Goal: Task Accomplishment & Management: Manage account settings

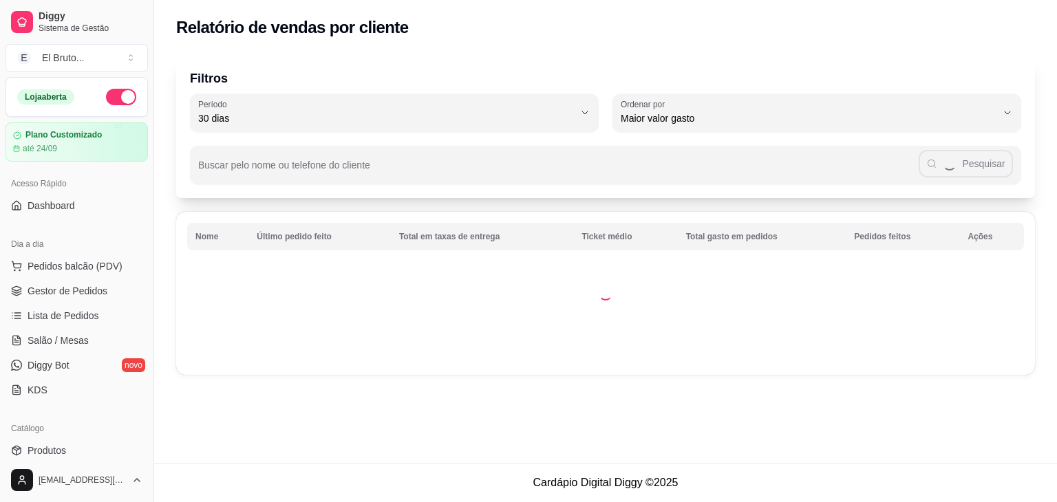
select select "30"
select select "HIGHEST_TOTAL_SPENT_WITH_ORDERS"
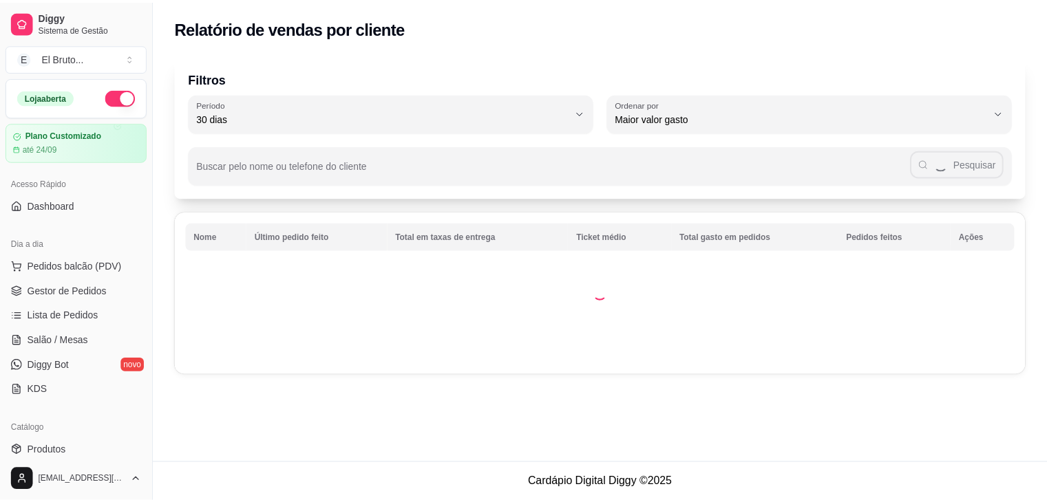
scroll to position [350, 0]
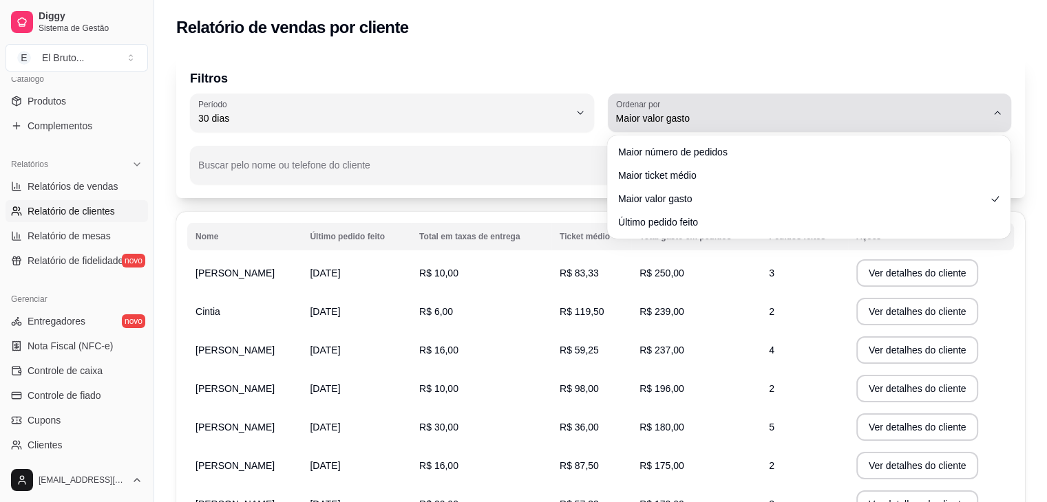
click at [795, 122] on span "Maior valor gasto" at bounding box center [801, 119] width 371 height 14
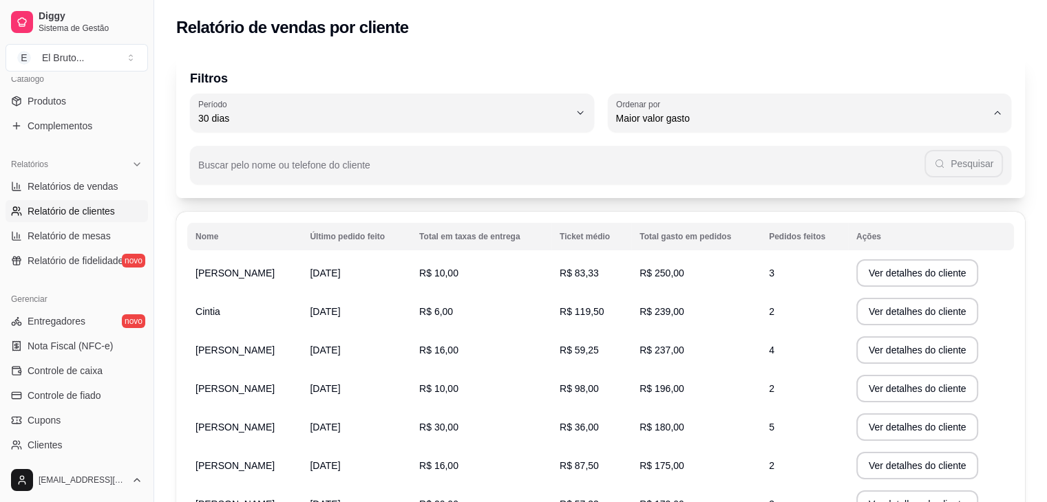
click at [719, 157] on span "Maior número de pedidos" at bounding box center [802, 151] width 353 height 13
type input "HIGHEST_ORDER_COUNT"
select select "HIGHEST_ORDER_COUNT"
click at [438, 134] on div "Buscar pelo nome ou telefone do cliente Pesquisar" at bounding box center [600, 158] width 821 height 52
click at [437, 125] on span "30 dias" at bounding box center [383, 119] width 371 height 14
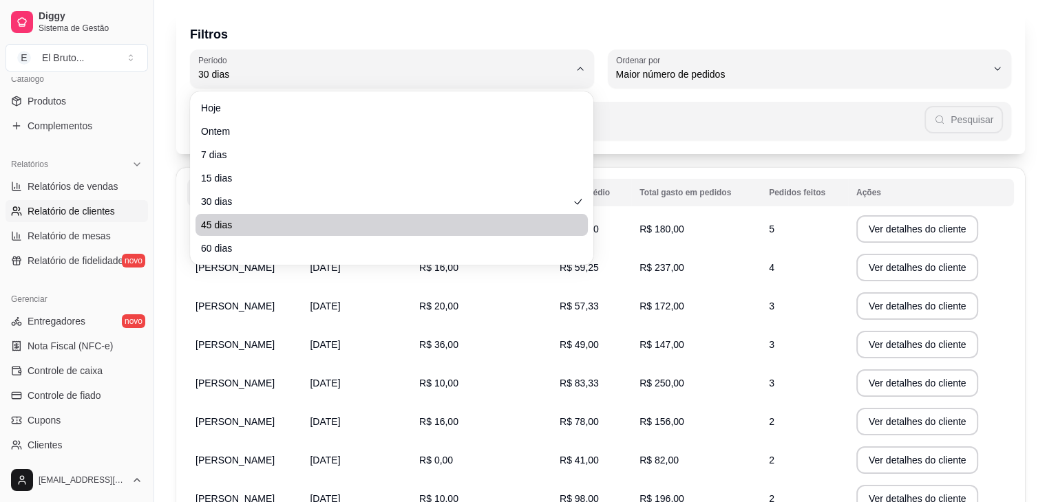
scroll to position [69, 0]
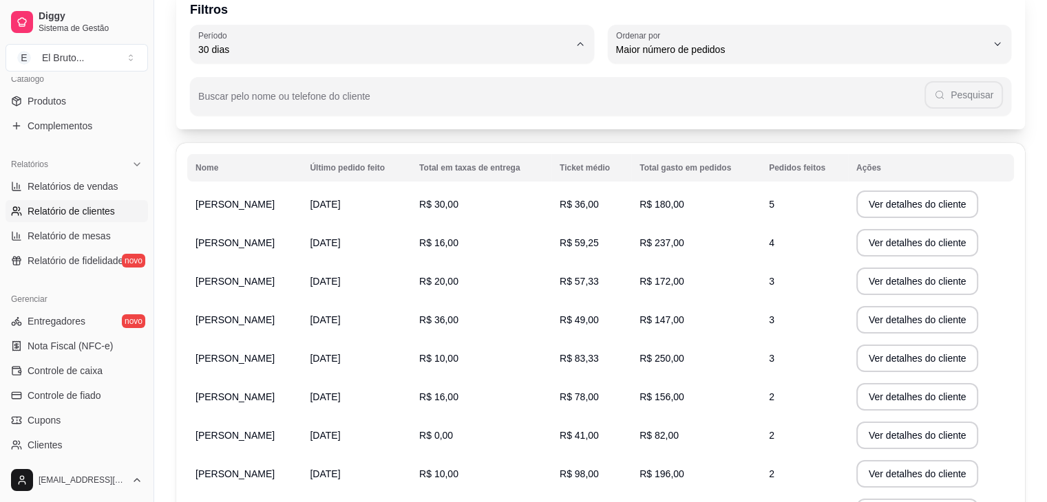
click at [222, 224] on span "60 dias" at bounding box center [385, 217] width 353 height 13
type input "60"
select select "60"
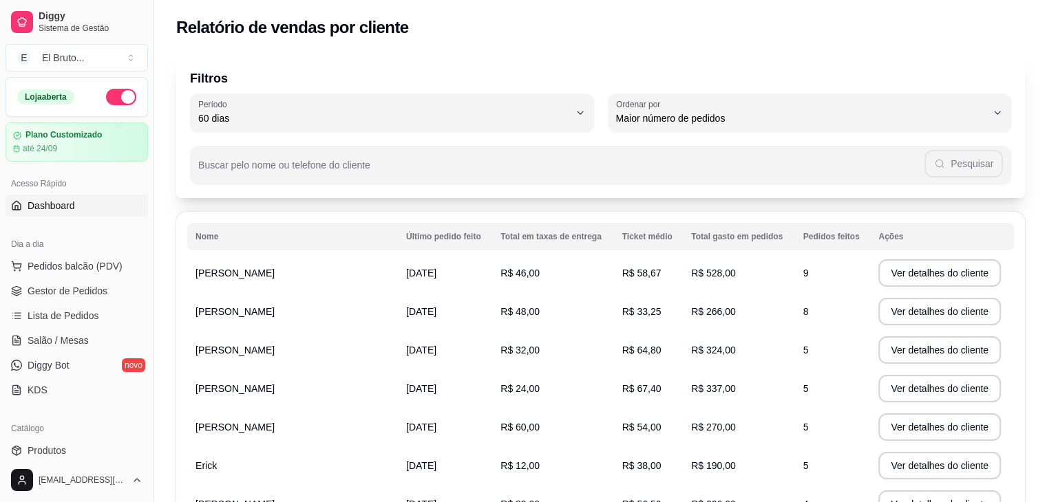
scroll to position [0, 0]
drag, startPoint x: 52, startPoint y: 389, endPoint x: 65, endPoint y: 389, distance: 12.4
click at [52, 389] on link "KDS" at bounding box center [77, 390] width 142 height 22
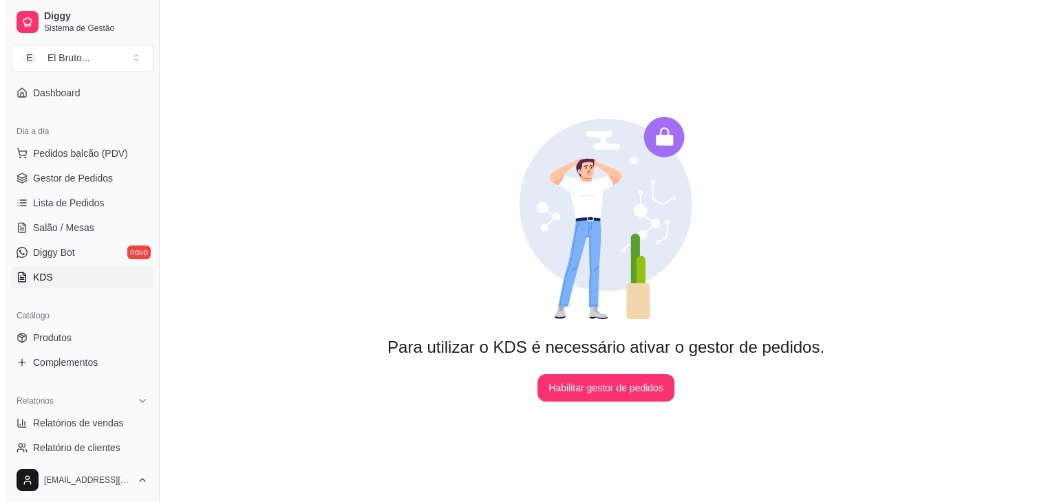
scroll to position [138, 0]
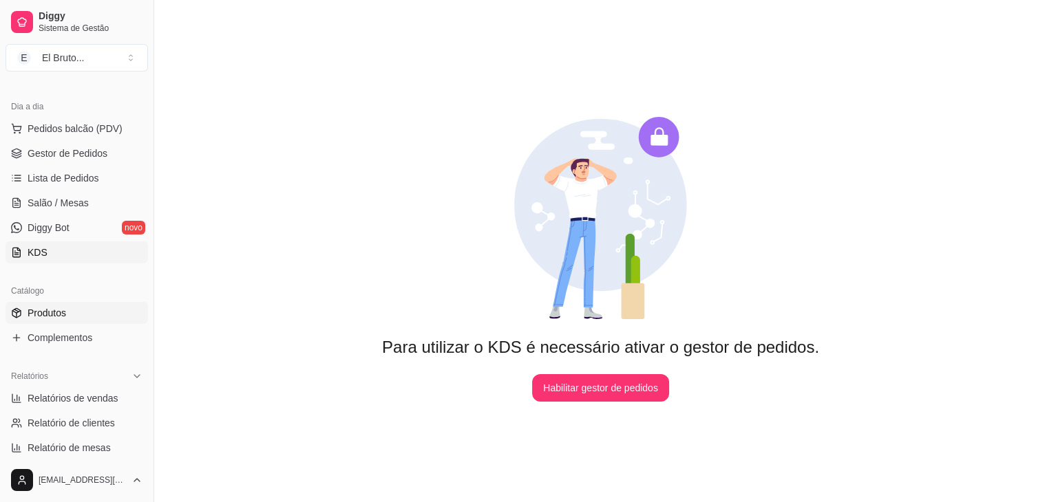
click at [55, 302] on link "Produtos" at bounding box center [77, 313] width 142 height 22
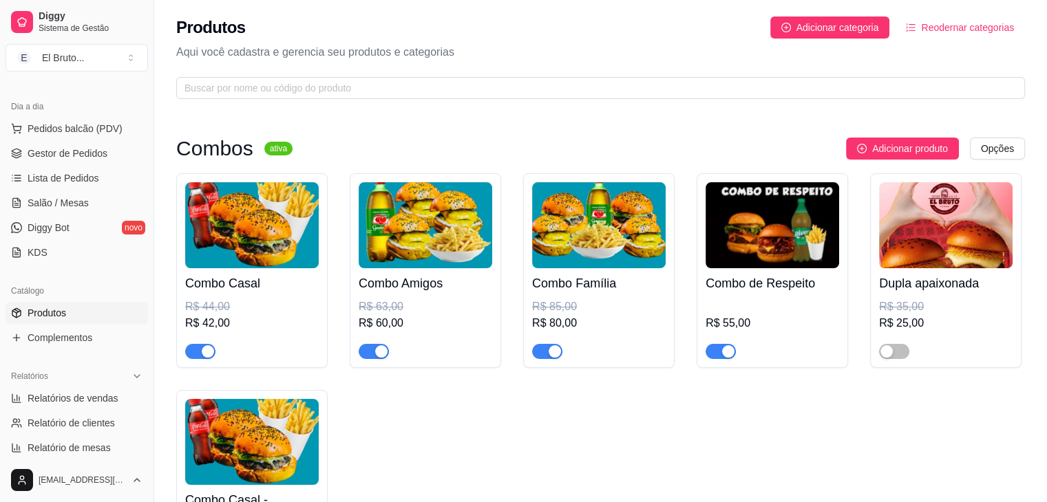
click at [555, 224] on img at bounding box center [599, 225] width 134 height 86
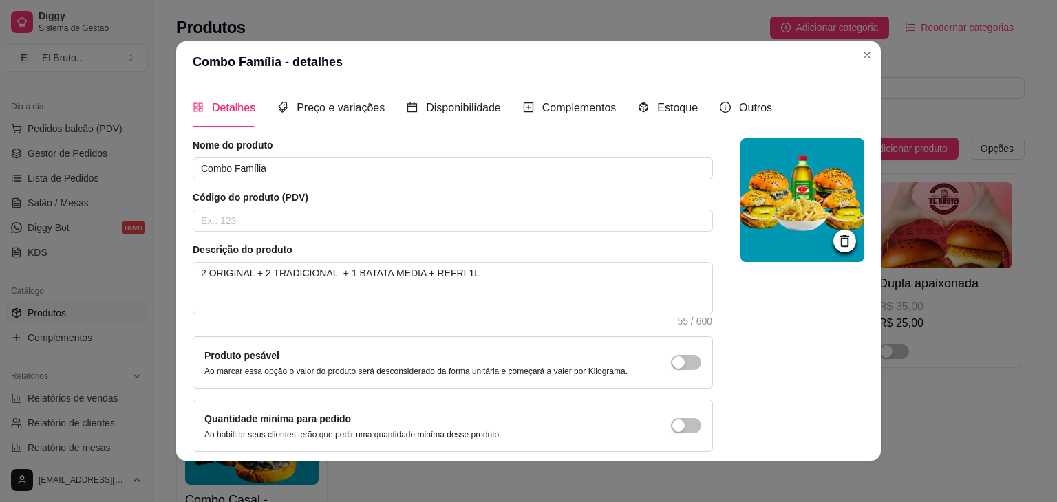
click at [837, 237] on icon at bounding box center [845, 241] width 16 height 16
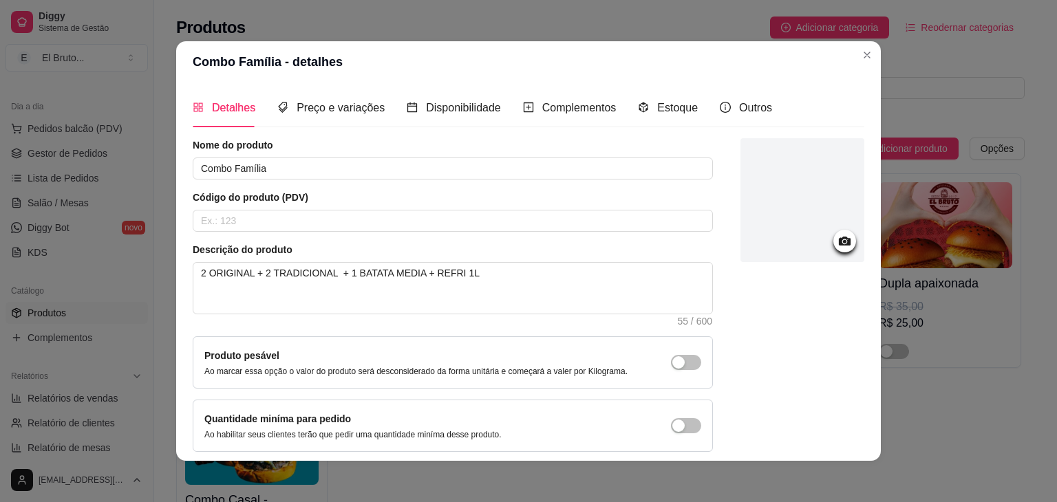
click at [843, 240] on circle at bounding box center [844, 241] width 3 height 3
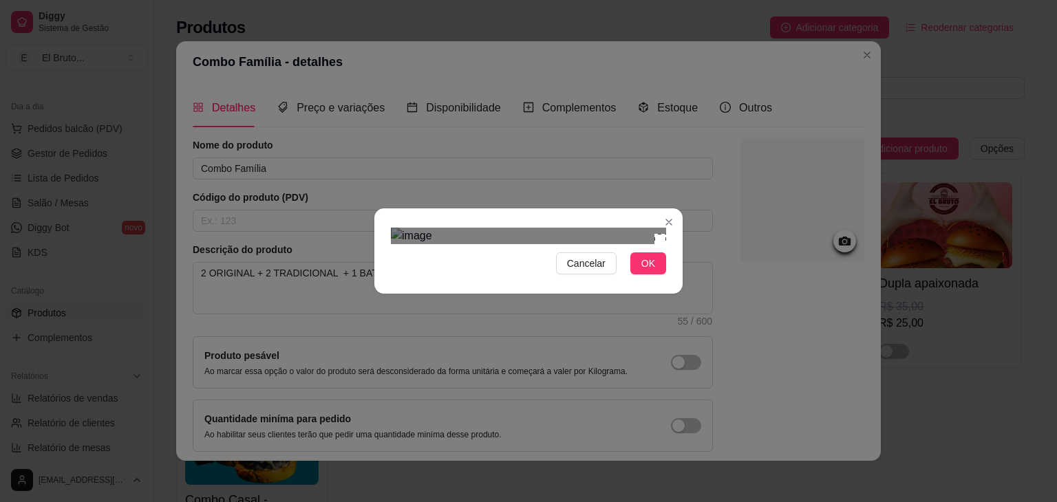
click at [675, 209] on section "Cancelar OK" at bounding box center [528, 251] width 308 height 85
click at [630, 228] on img at bounding box center [528, 236] width 275 height 17
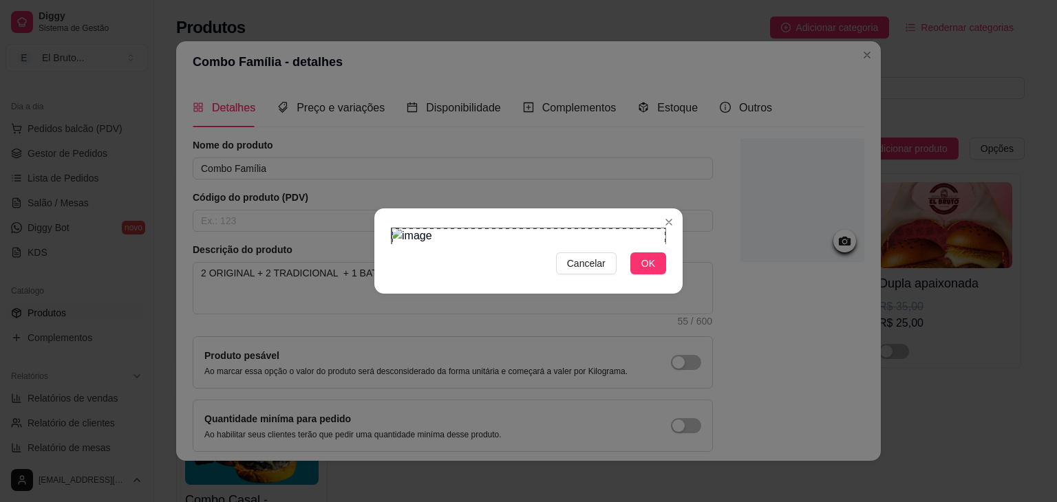
click at [666, 244] on img at bounding box center [528, 236] width 275 height 17
click at [648, 271] on span "OK" at bounding box center [648, 263] width 14 height 15
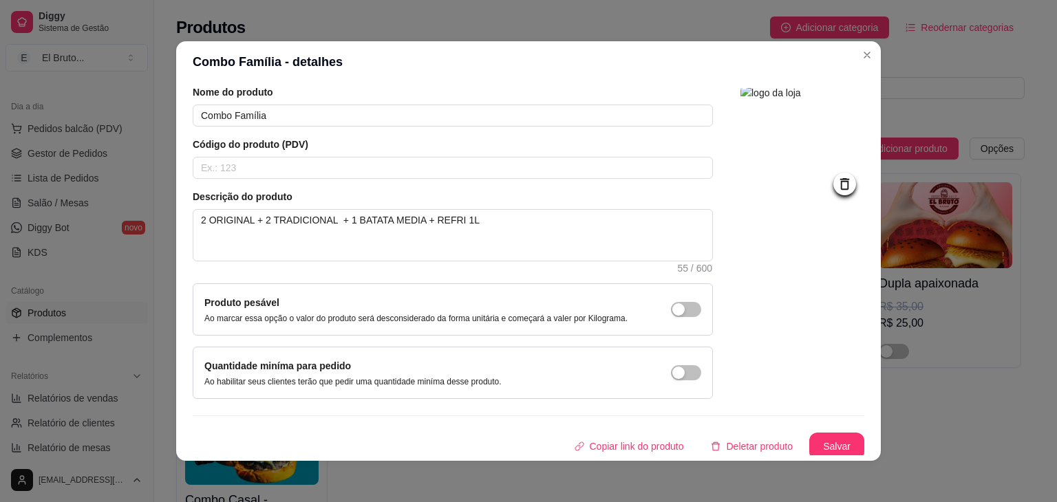
scroll to position [56, 0]
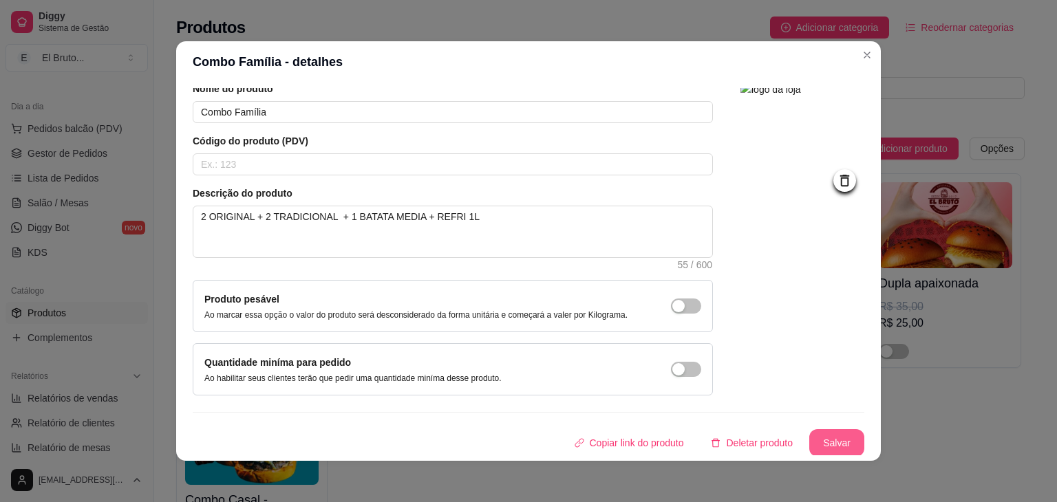
click at [824, 430] on button "Salvar" at bounding box center [836, 443] width 55 height 28
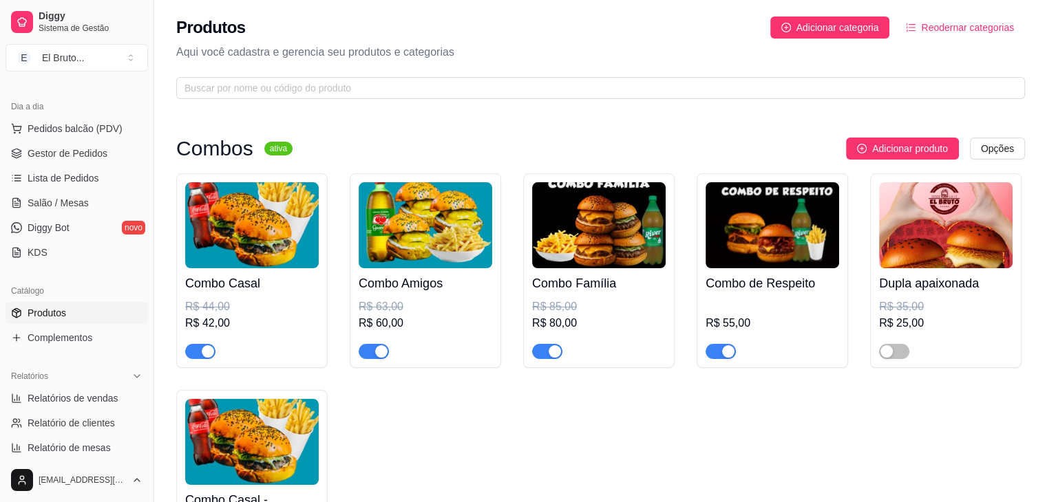
click at [425, 221] on img at bounding box center [426, 225] width 134 height 86
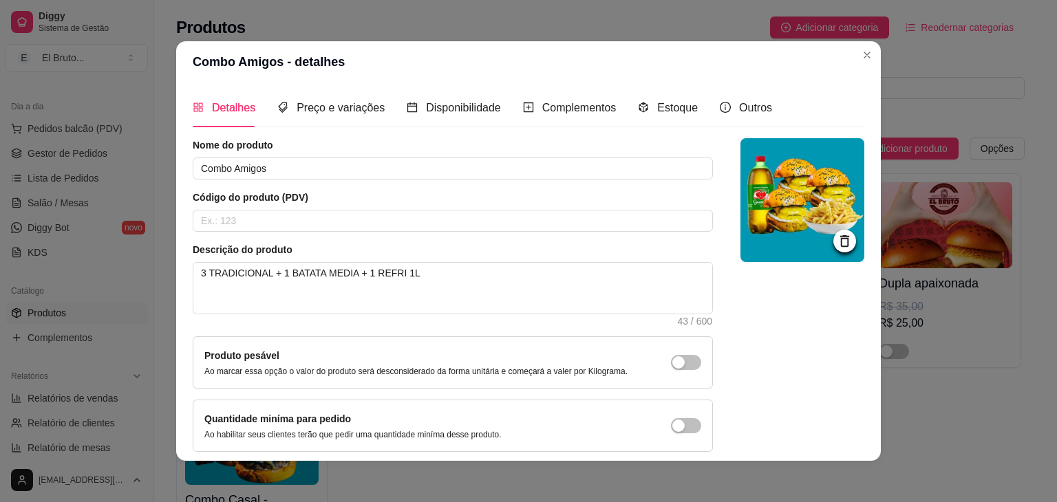
click at [840, 236] on icon at bounding box center [844, 241] width 9 height 12
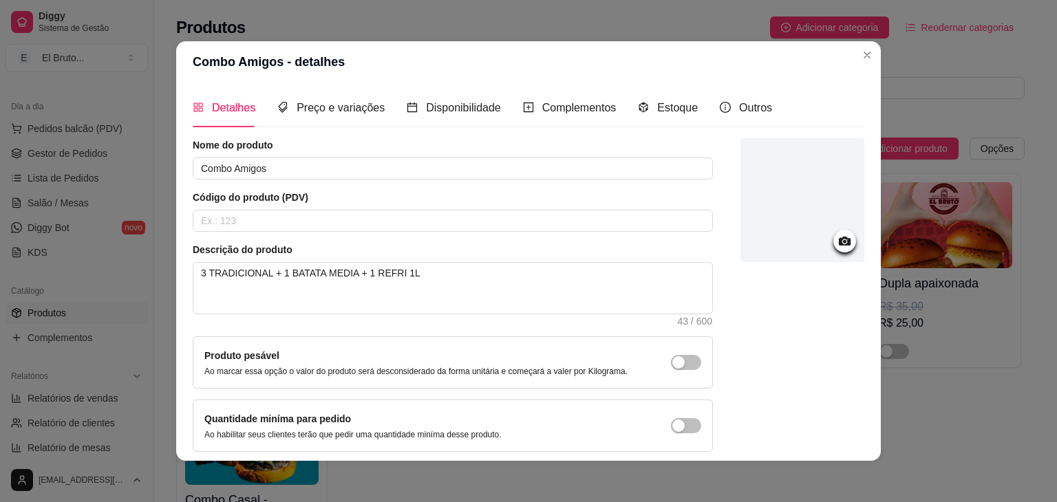
click at [839, 244] on icon at bounding box center [845, 241] width 12 height 9
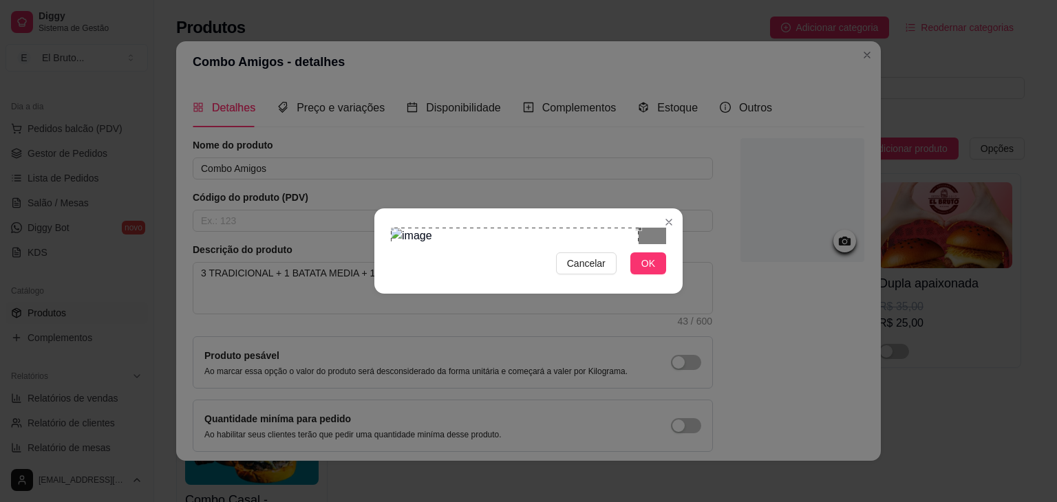
click at [562, 295] on div "Use the arrow keys to move the crop selection area" at bounding box center [515, 352] width 248 height 248
click at [388, 209] on section "Cancelar OK" at bounding box center [528, 251] width 308 height 85
click at [655, 271] on span "OK" at bounding box center [648, 263] width 14 height 15
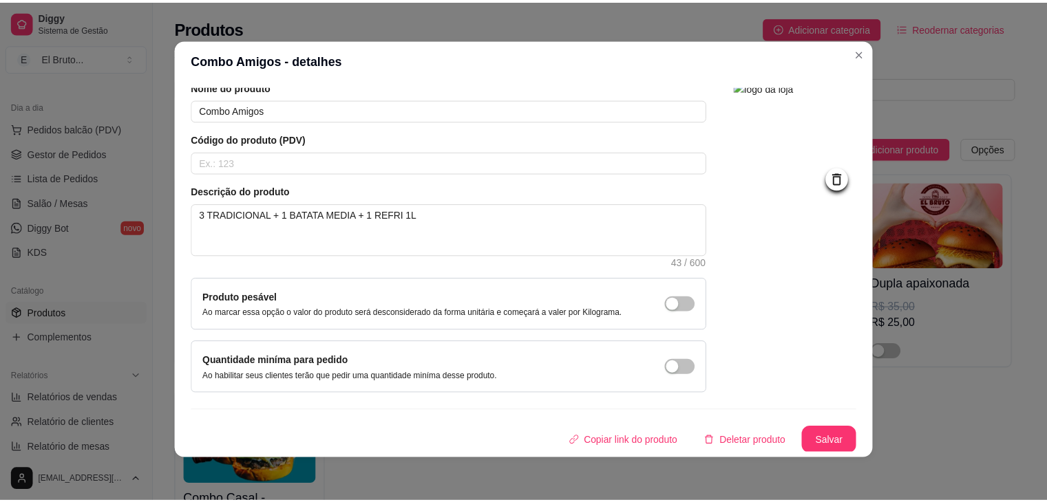
scroll to position [3, 0]
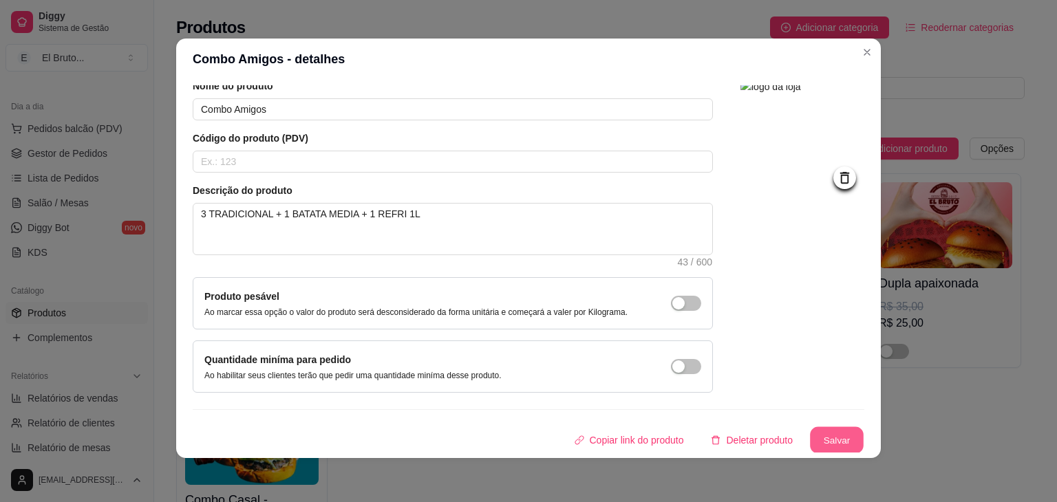
click at [837, 430] on button "Salvar" at bounding box center [837, 440] width 54 height 27
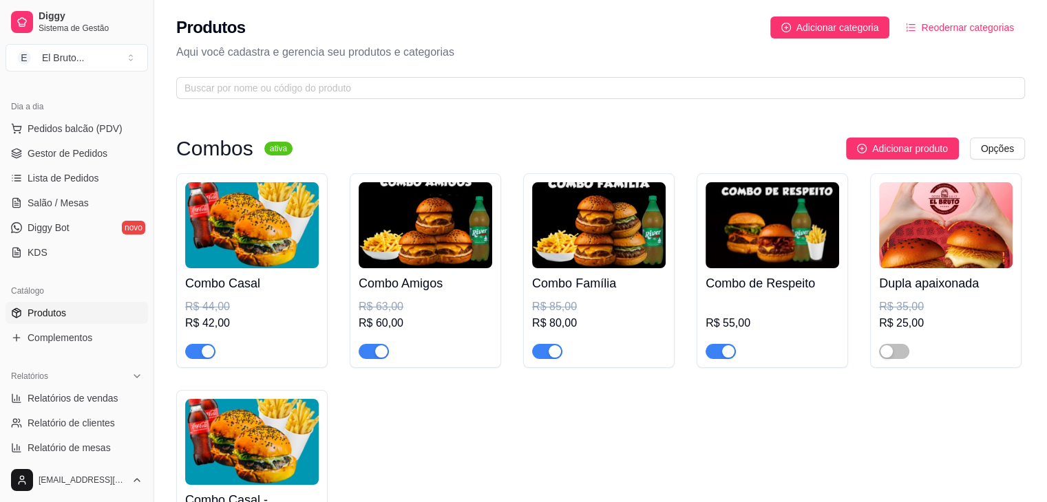
click at [741, 218] on img at bounding box center [772, 225] width 134 height 86
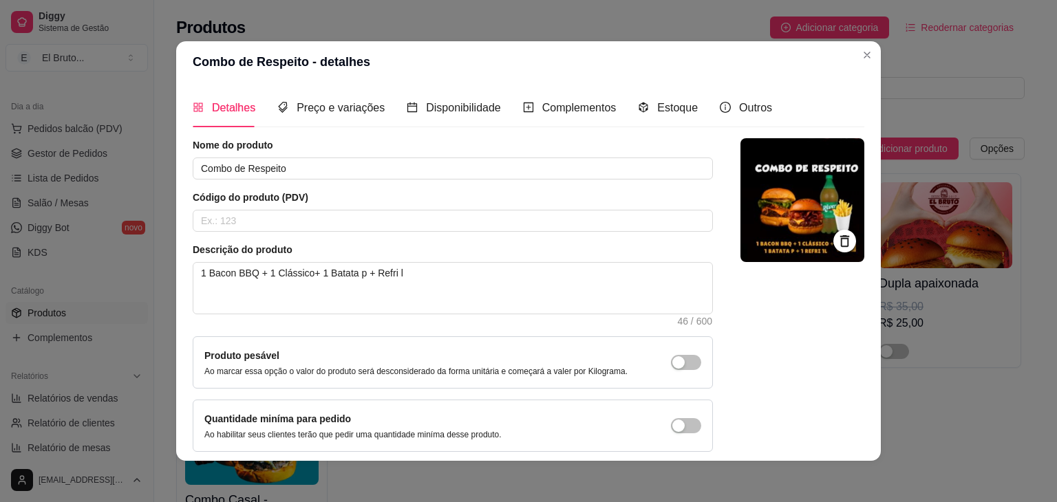
click at [837, 239] on icon at bounding box center [845, 241] width 16 height 16
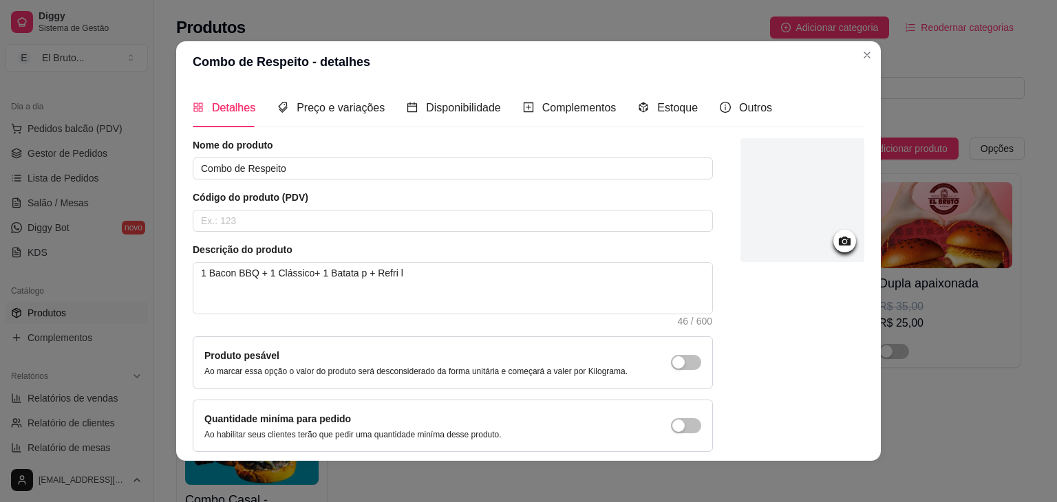
click at [760, 204] on div at bounding box center [803, 200] width 124 height 124
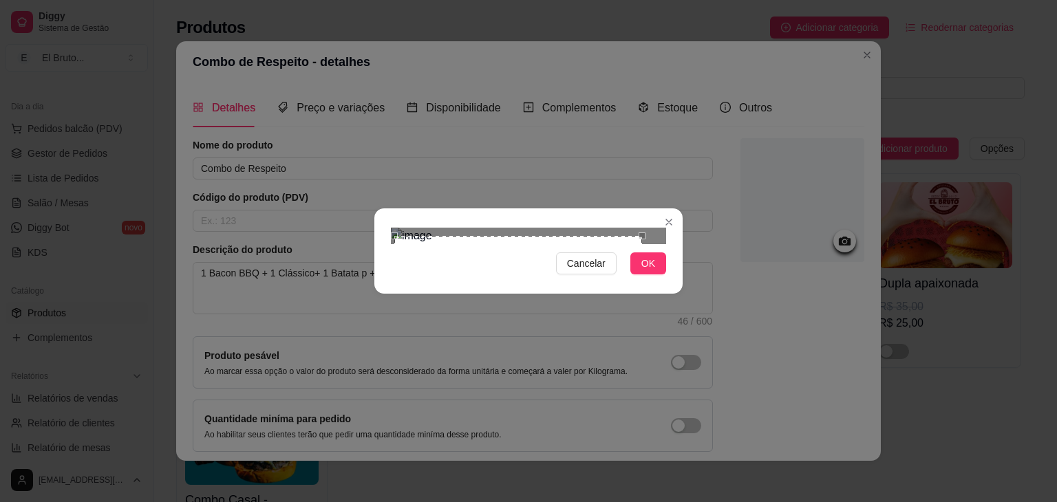
click at [505, 236] on div "Use the arrow keys to move the crop selection area" at bounding box center [518, 360] width 248 height 248
click at [675, 280] on div "Cancelar OK" at bounding box center [528, 251] width 308 height 58
click at [564, 304] on div "Use the arrow keys to move the crop selection area" at bounding box center [532, 369] width 267 height 267
click at [644, 271] on span "OK" at bounding box center [648, 263] width 14 height 15
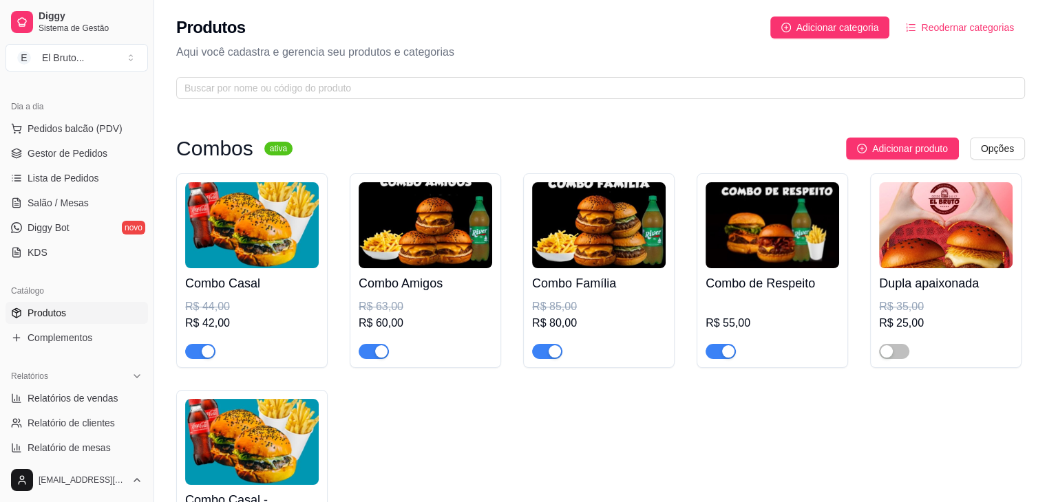
click at [778, 201] on img at bounding box center [772, 225] width 134 height 86
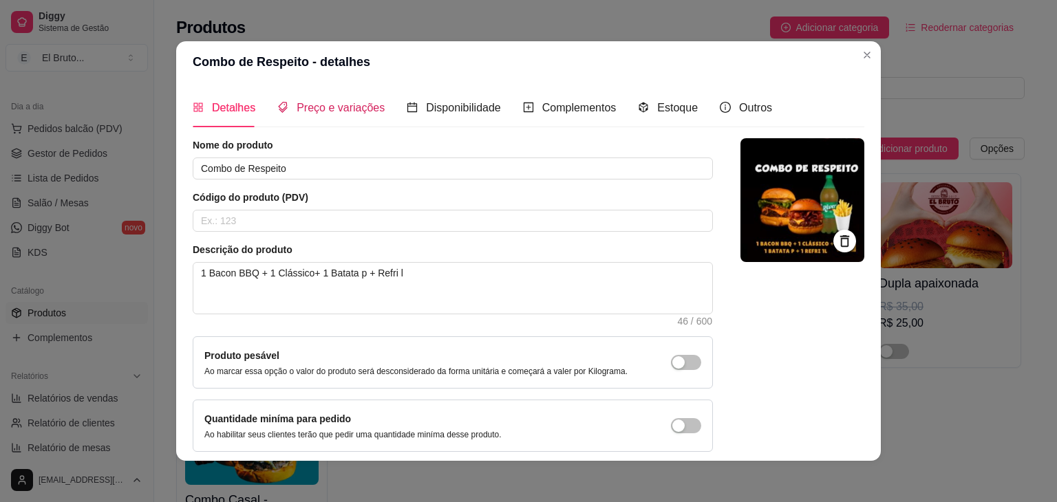
click at [324, 116] on div "Preço e variações" at bounding box center [330, 107] width 107 height 17
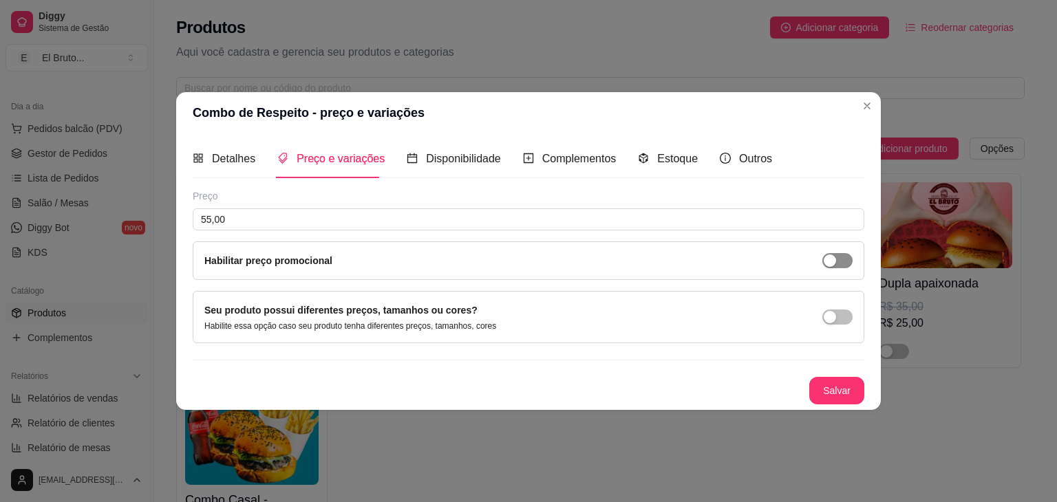
click at [836, 259] on div "button" at bounding box center [830, 261] width 12 height 12
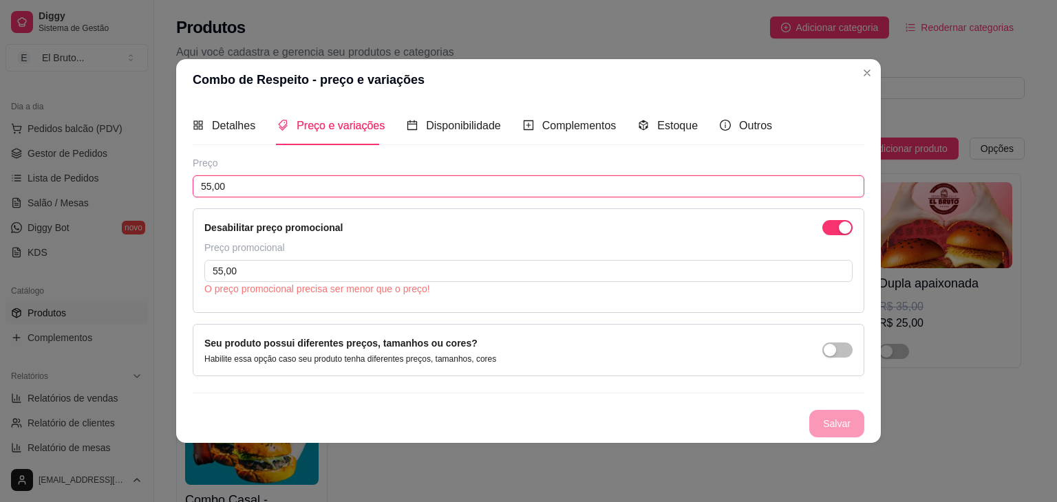
click at [239, 189] on input "55,00" at bounding box center [529, 187] width 672 height 22
click at [211, 184] on input "55,00" at bounding box center [529, 187] width 672 height 22
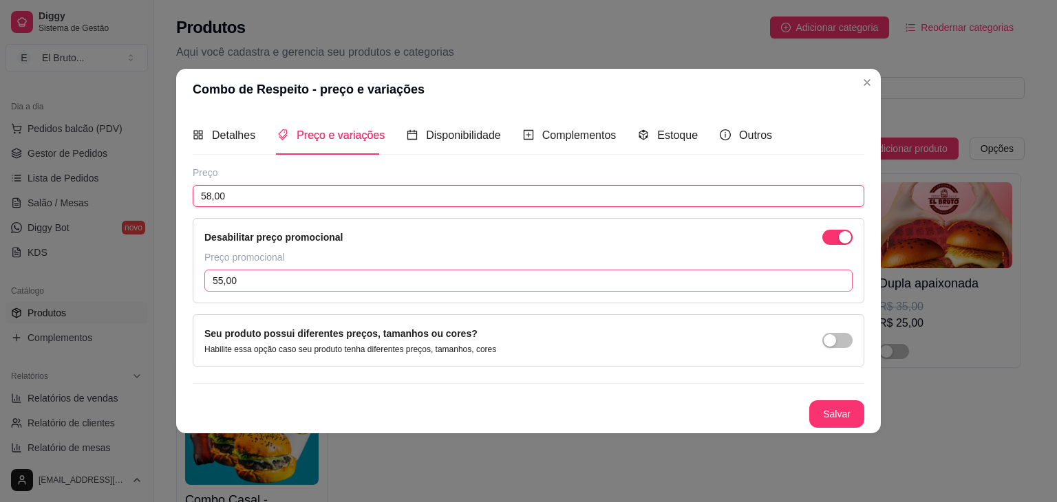
type input "58,00"
click at [258, 281] on input "55,00" at bounding box center [528, 281] width 648 height 22
click at [847, 413] on button "Salvar" at bounding box center [837, 414] width 54 height 27
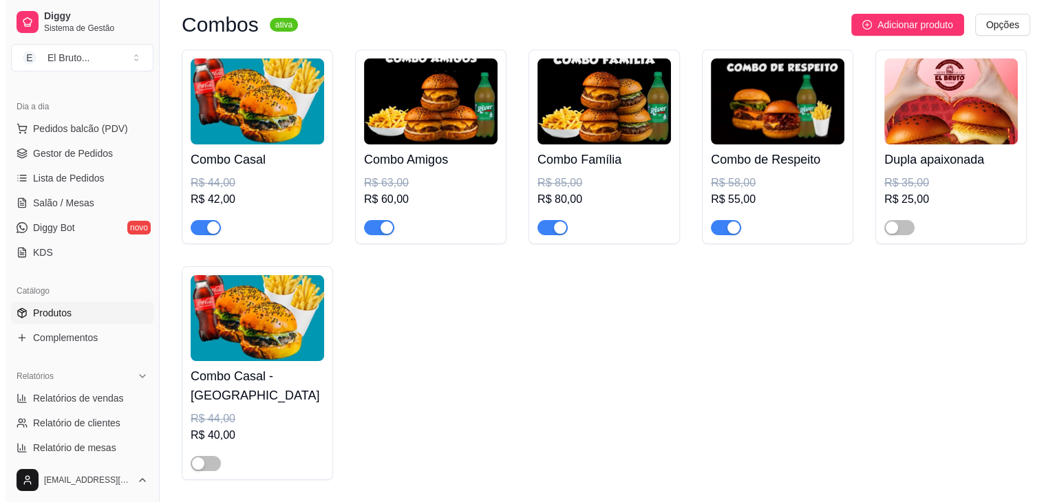
scroll to position [138, 0]
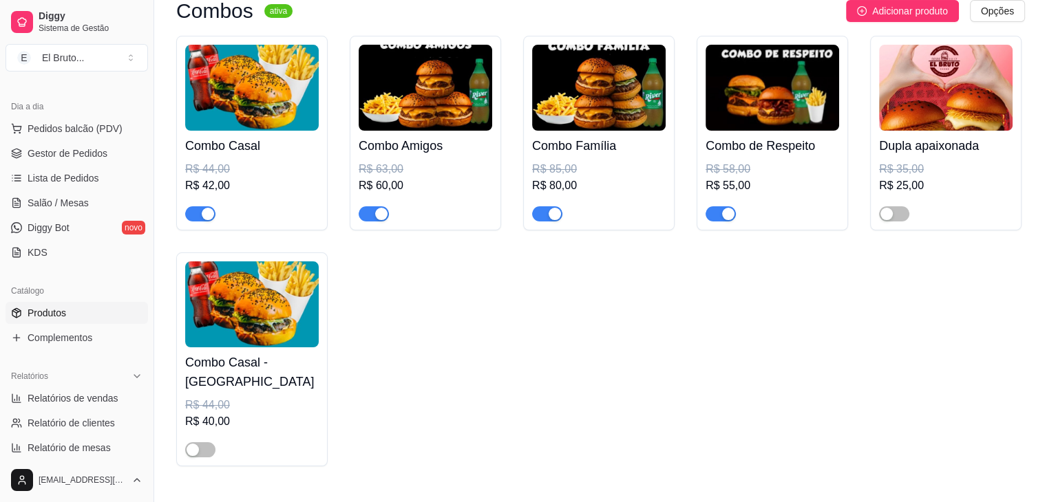
click at [288, 306] on img at bounding box center [252, 305] width 134 height 86
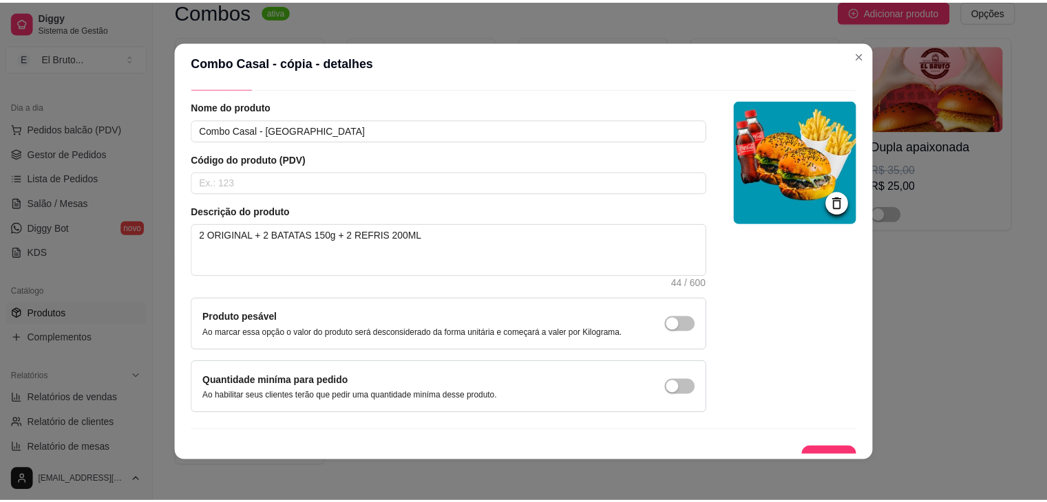
scroll to position [56, 0]
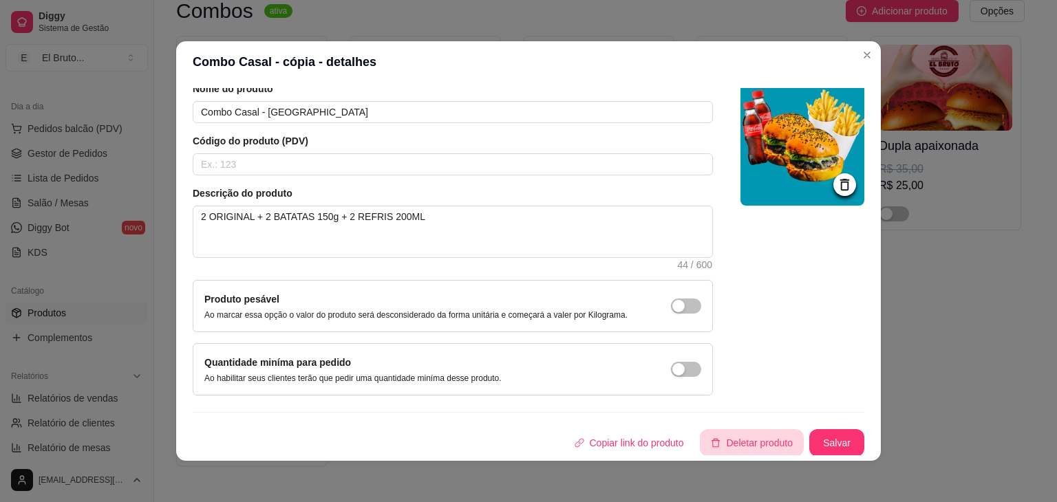
click at [721, 442] on button "Deletar produto" at bounding box center [752, 443] width 104 height 28
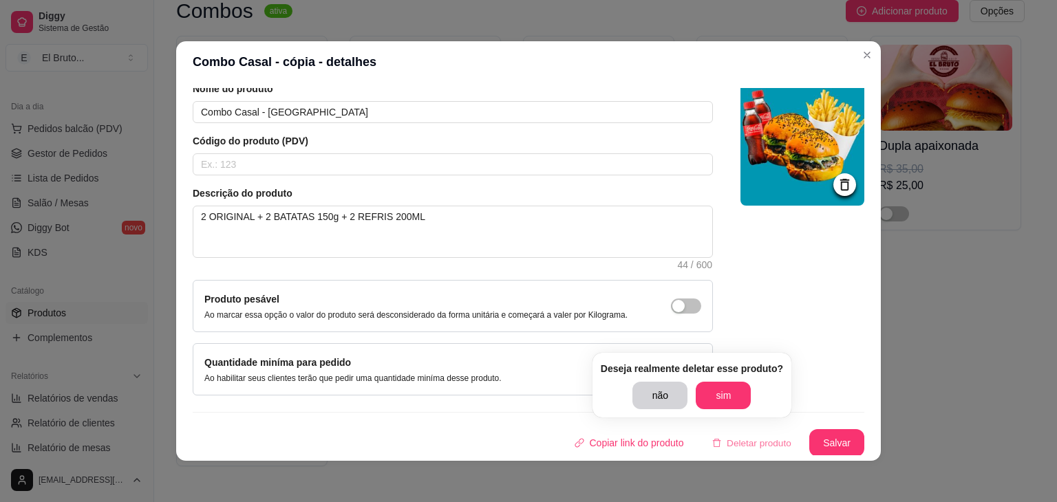
click at [717, 397] on button "sim" at bounding box center [723, 396] width 55 height 28
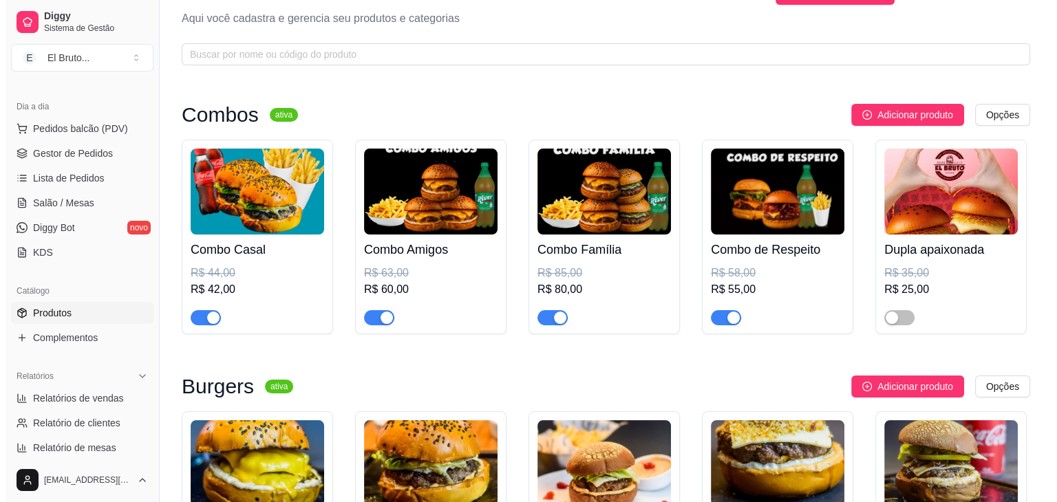
scroll to position [0, 0]
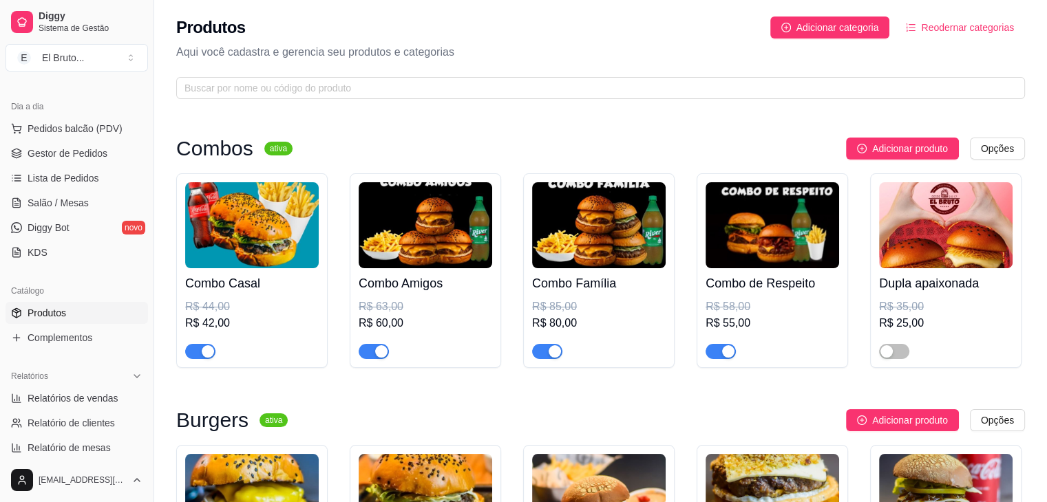
click at [215, 224] on img at bounding box center [252, 225] width 134 height 86
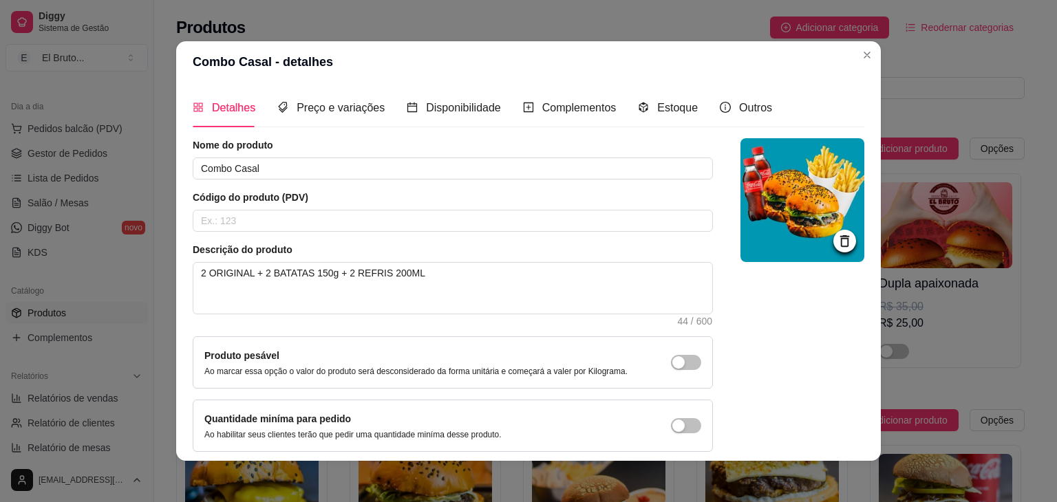
click at [837, 235] on icon at bounding box center [845, 241] width 16 height 16
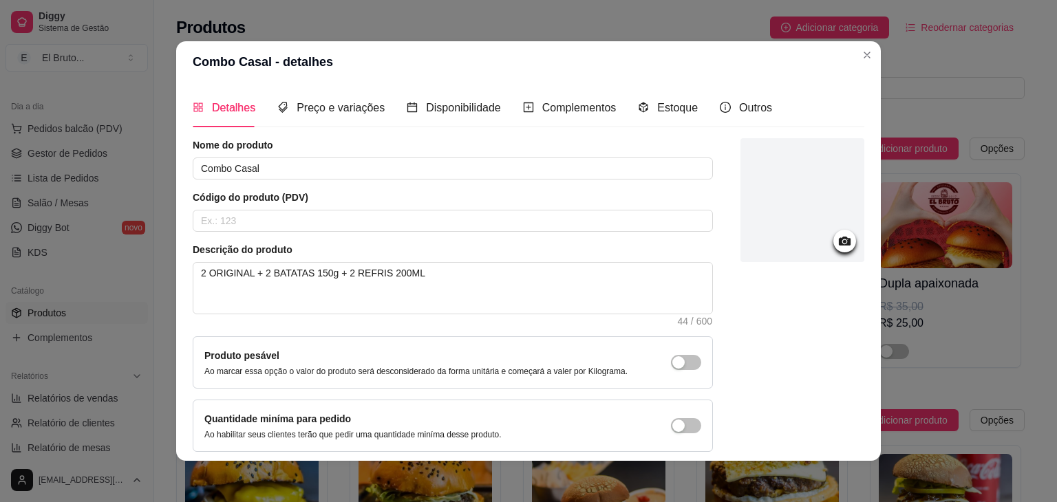
click at [791, 193] on div at bounding box center [803, 200] width 124 height 124
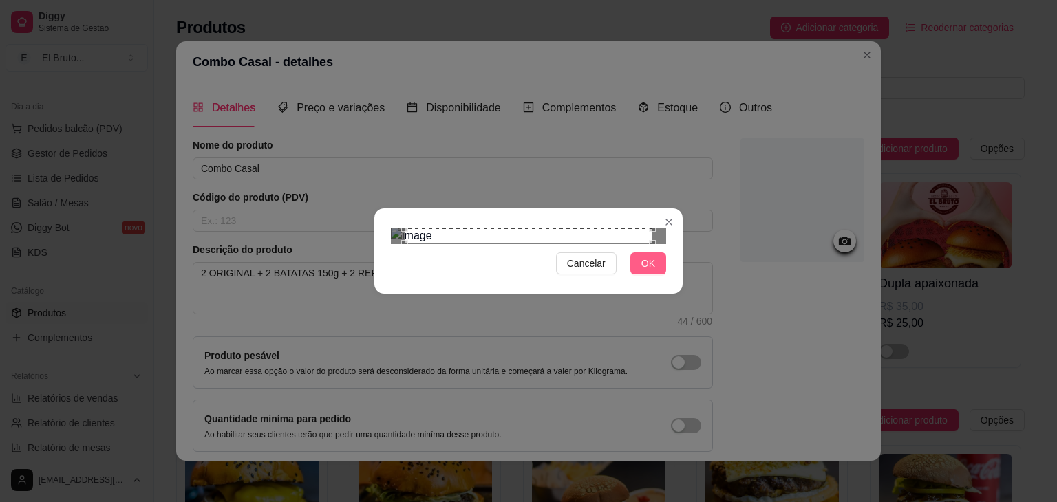
click at [646, 271] on span "OK" at bounding box center [648, 263] width 14 height 15
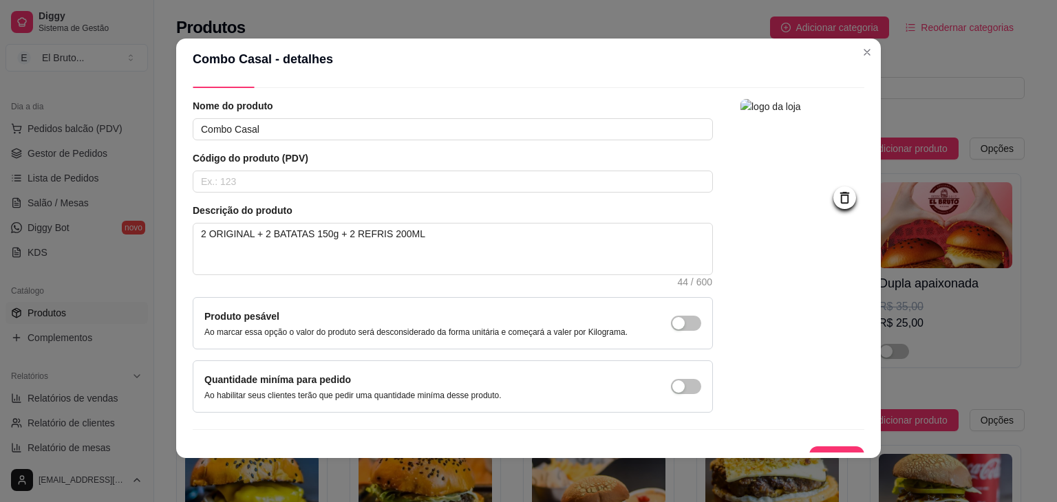
scroll to position [56, 0]
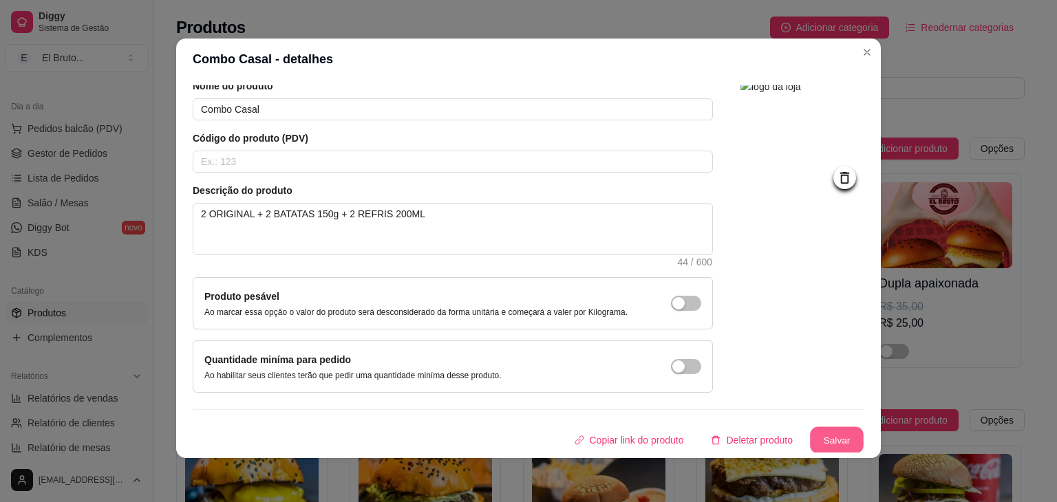
click at [817, 439] on button "Salvar" at bounding box center [837, 440] width 54 height 27
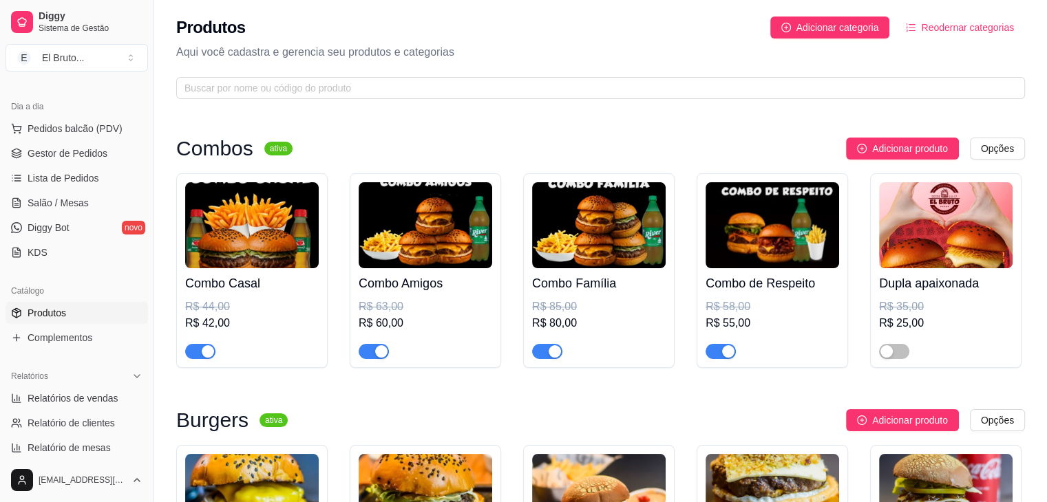
click at [756, 221] on img at bounding box center [772, 225] width 134 height 86
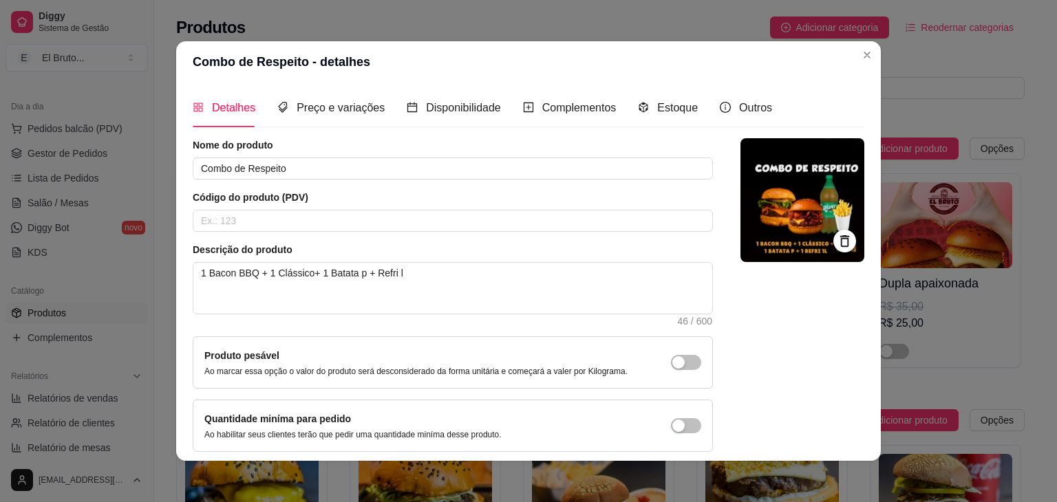
click at [837, 243] on icon at bounding box center [845, 241] width 16 height 16
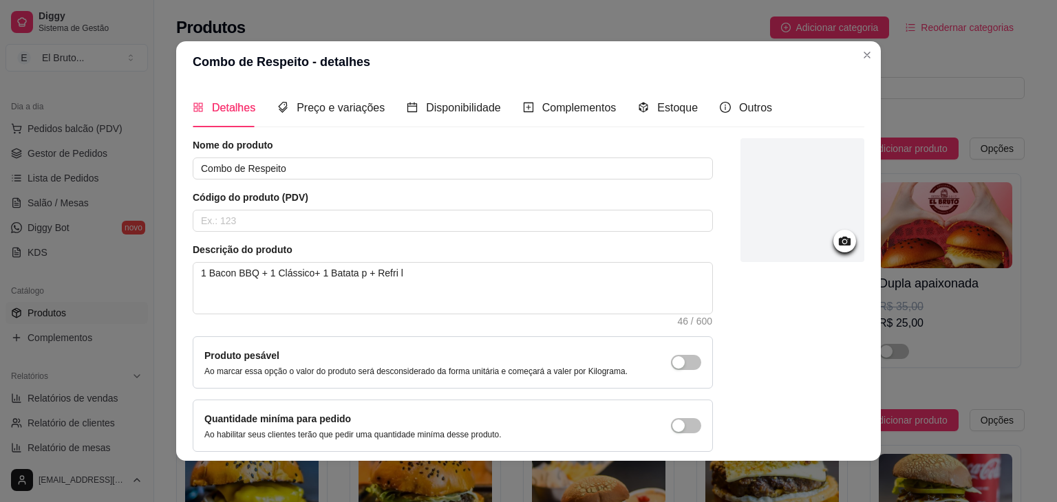
click at [839, 244] on icon at bounding box center [845, 241] width 12 height 9
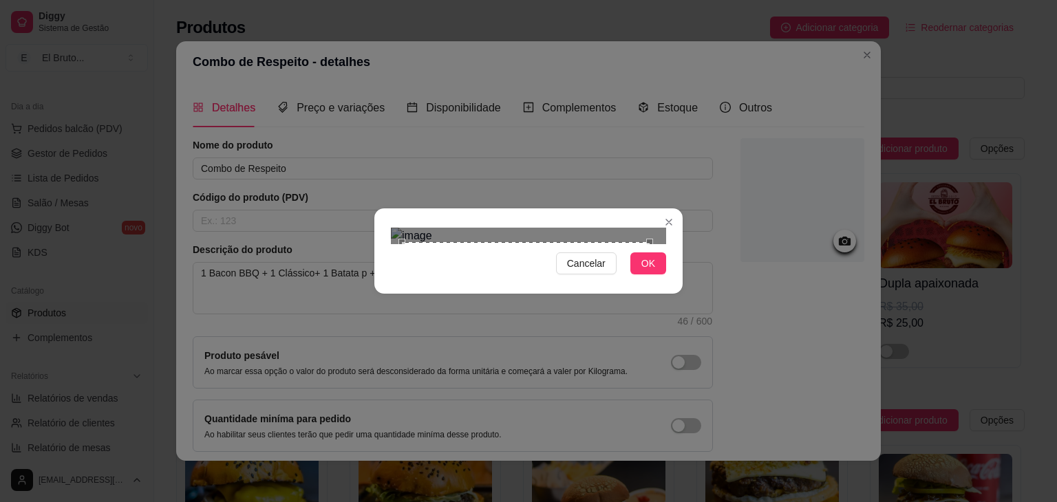
click at [521, 254] on div "Use the arrow keys to move the crop selection area" at bounding box center [526, 366] width 248 height 248
click at [675, 280] on div "Cancelar OK" at bounding box center [528, 251] width 308 height 58
click at [652, 271] on span "OK" at bounding box center [648, 263] width 14 height 15
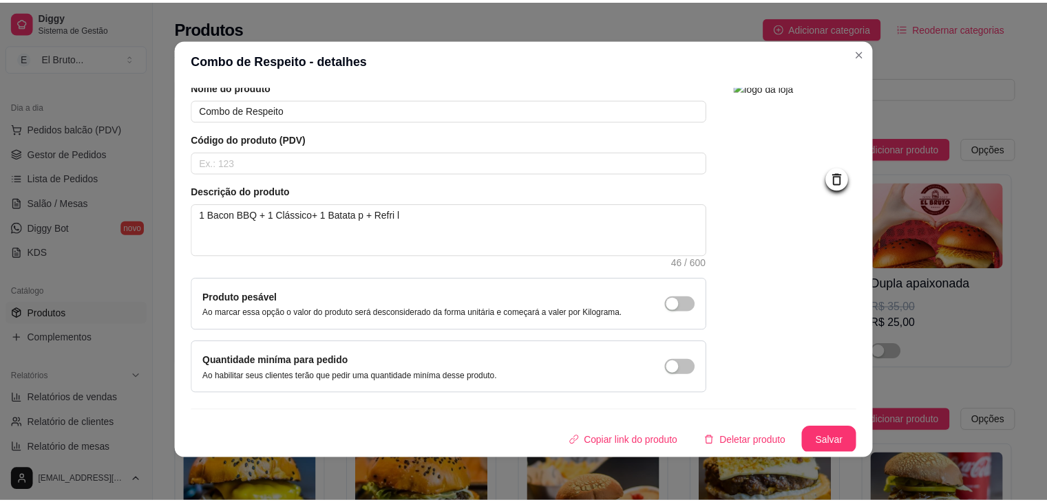
scroll to position [3, 0]
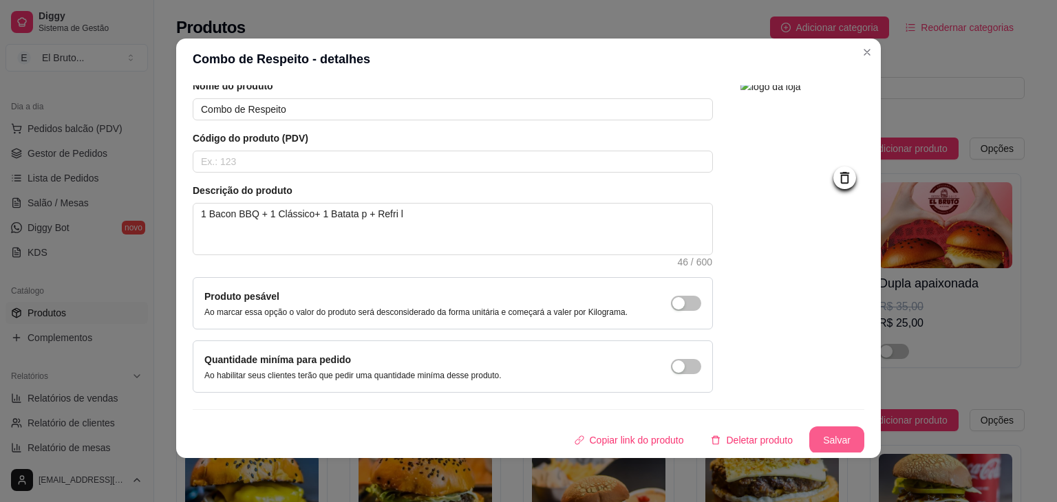
click at [809, 439] on button "Salvar" at bounding box center [836, 441] width 55 height 28
click at [817, 440] on button "Salvar" at bounding box center [836, 441] width 55 height 28
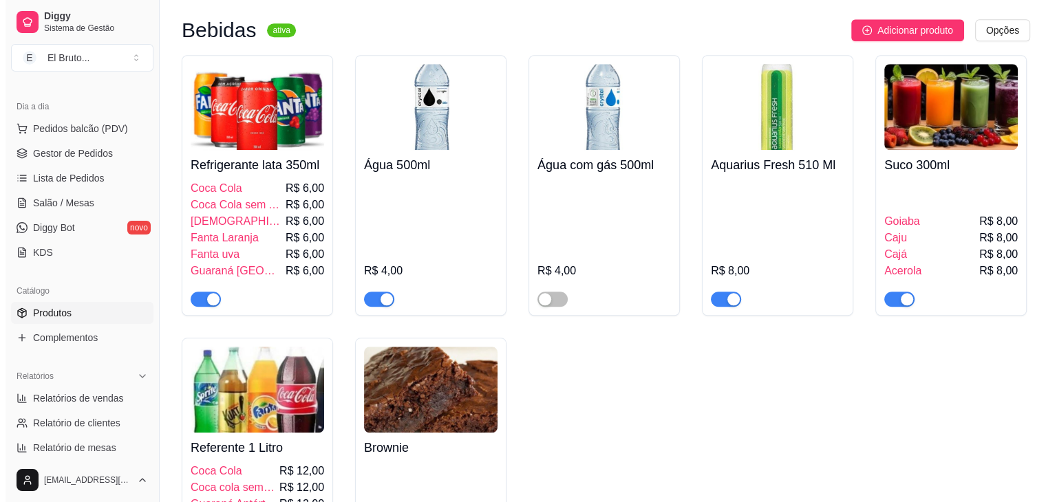
scroll to position [1377, 0]
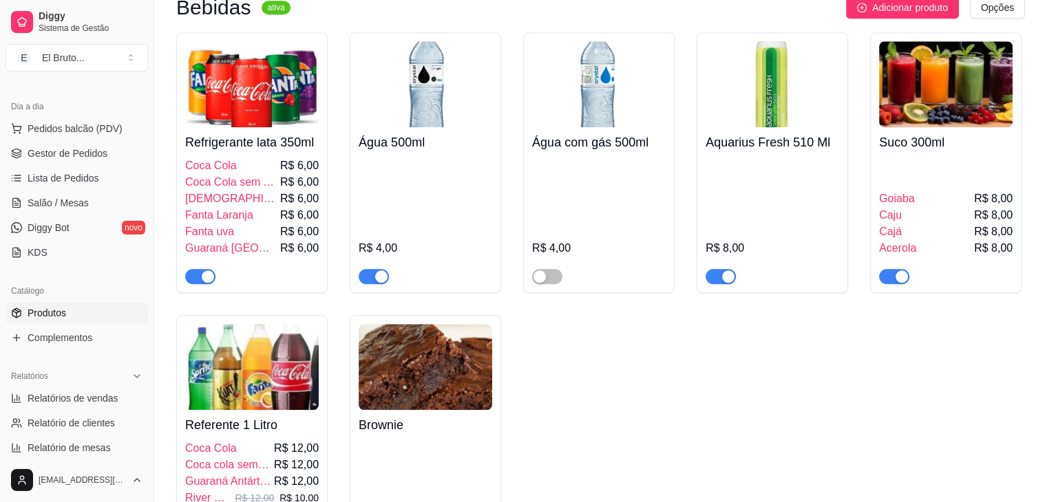
click at [255, 165] on div "Coca Cola R$ 6,00" at bounding box center [252, 166] width 134 height 17
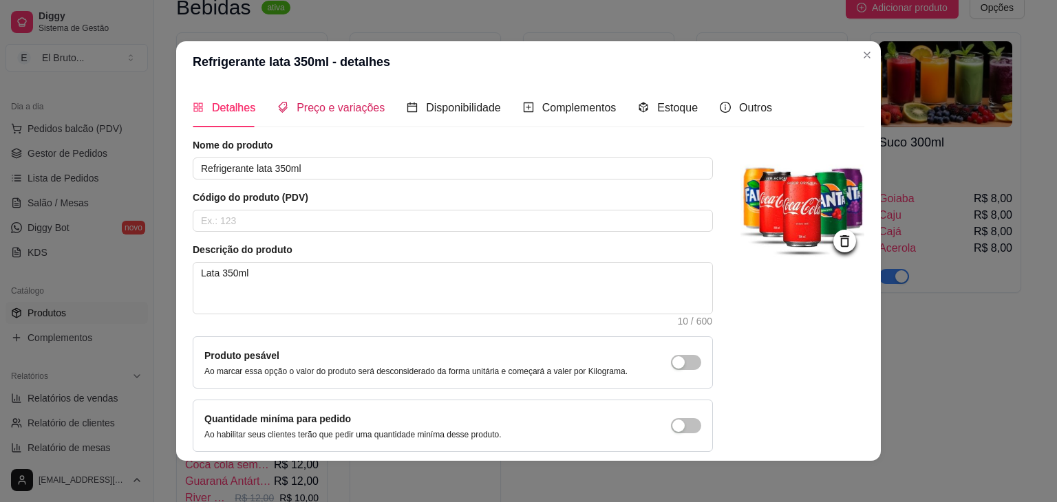
click at [335, 111] on span "Preço e variações" at bounding box center [341, 108] width 88 height 12
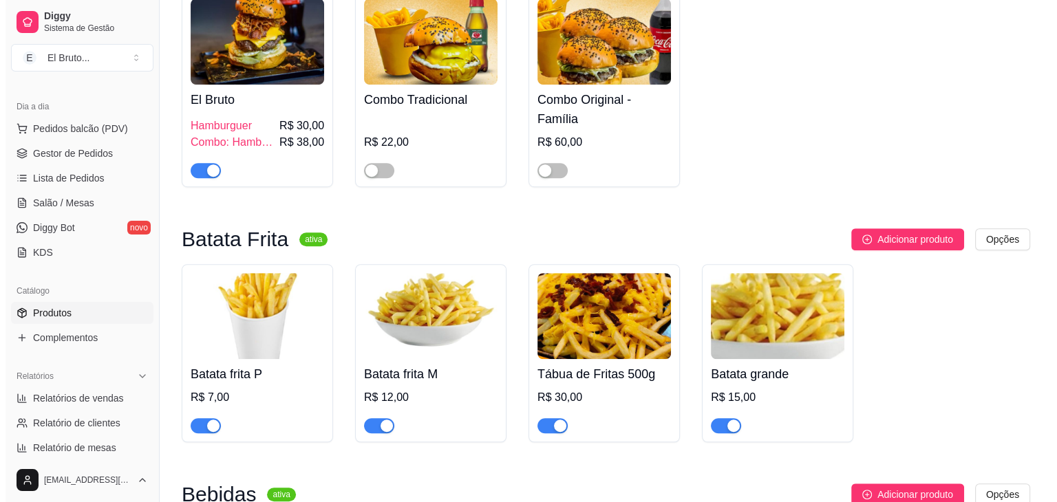
scroll to position [913, 0]
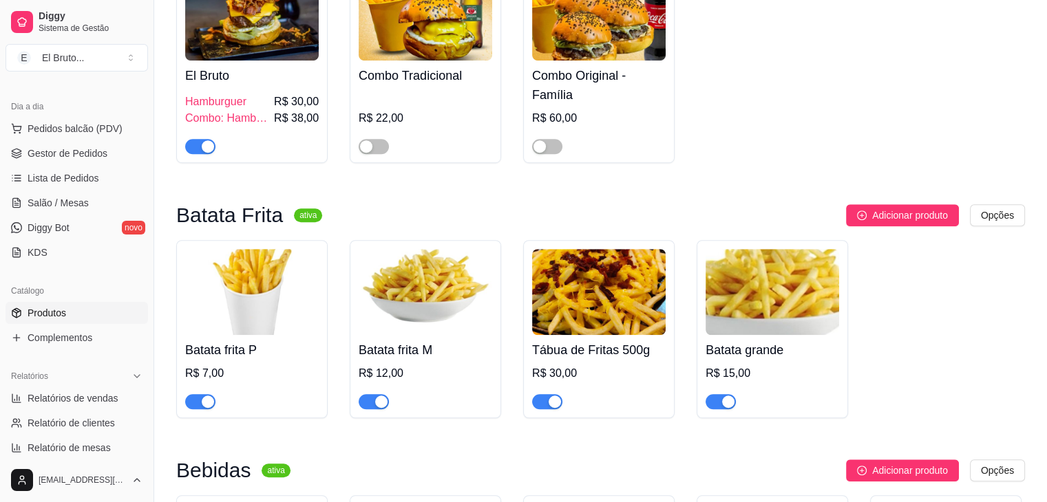
click at [583, 304] on img at bounding box center [599, 292] width 134 height 86
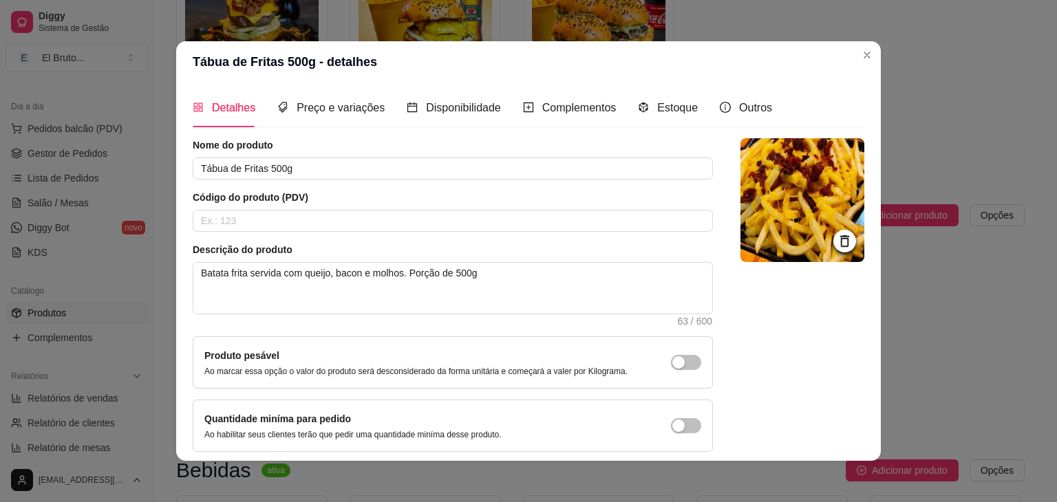
click at [840, 236] on img at bounding box center [803, 200] width 124 height 124
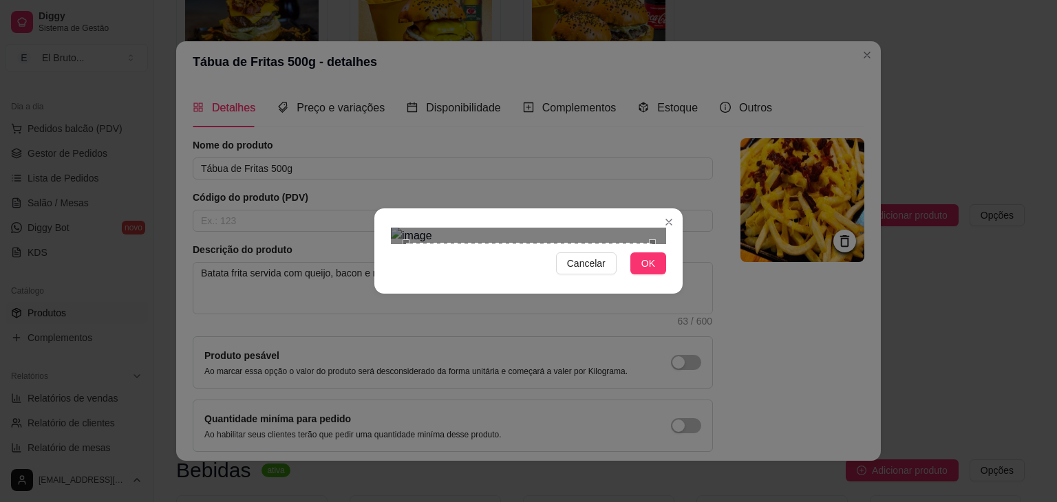
click at [407, 228] on div at bounding box center [528, 236] width 275 height 17
click at [534, 244] on div "Use the arrow keys to move the crop selection area" at bounding box center [534, 367] width 246 height 246
click at [649, 280] on div "Cancelar OK" at bounding box center [528, 251] width 308 height 58
click at [649, 271] on span "OK" at bounding box center [648, 263] width 14 height 15
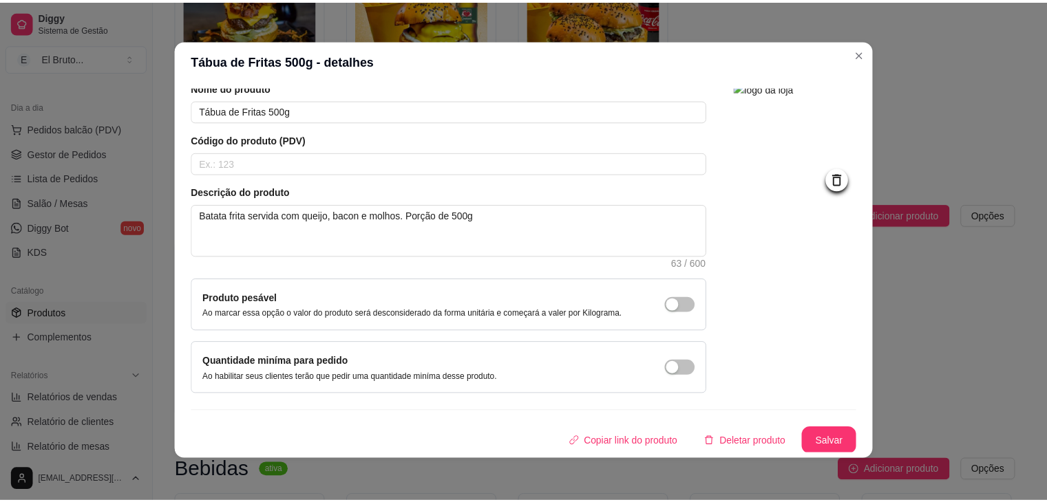
scroll to position [3, 0]
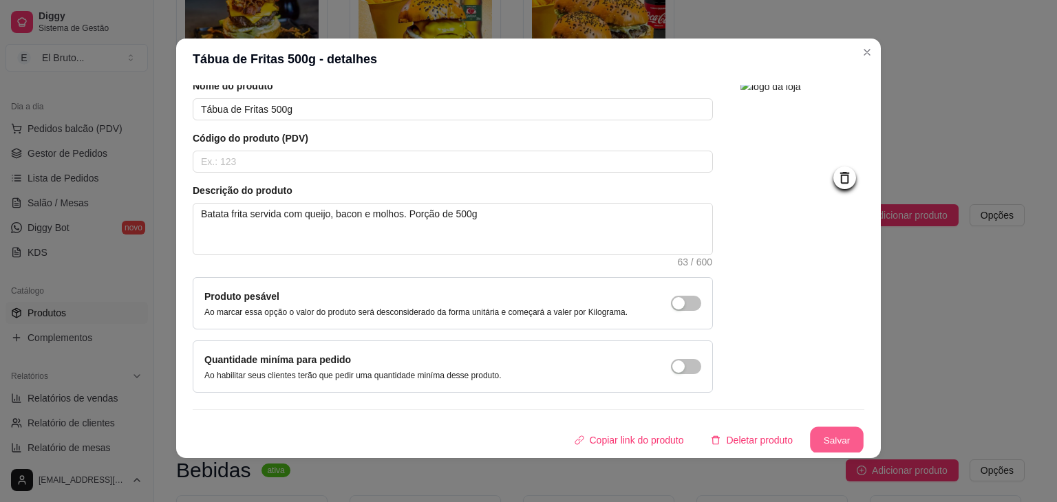
click at [810, 446] on button "Salvar" at bounding box center [837, 440] width 54 height 27
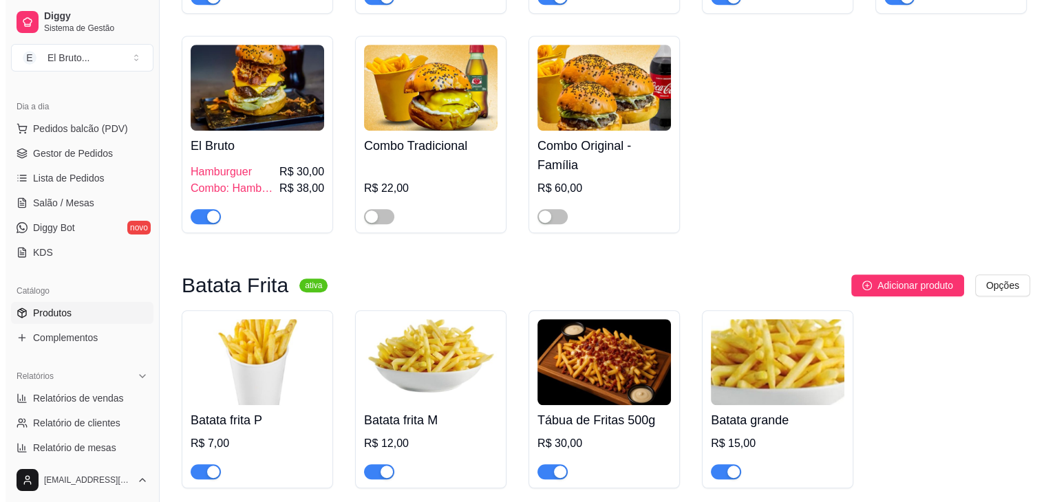
scroll to position [776, 0]
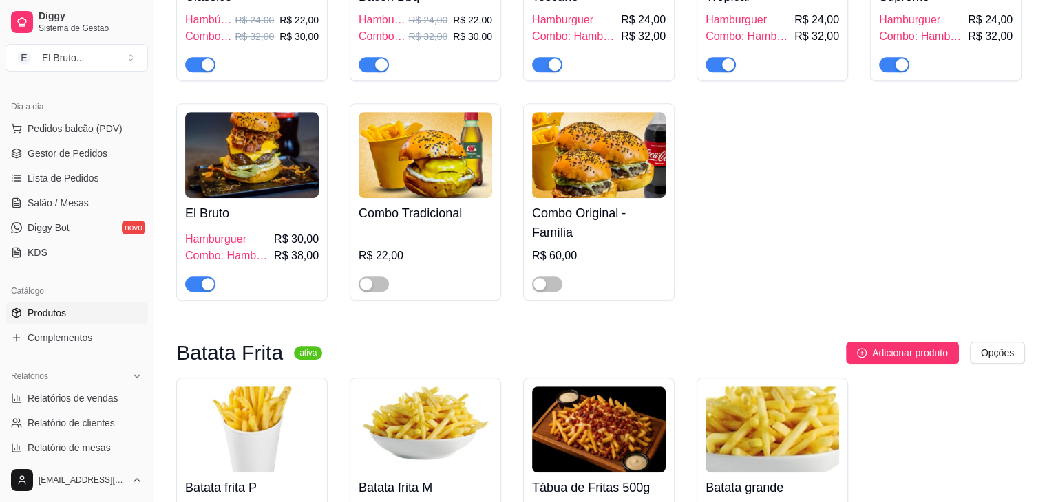
click at [245, 147] on img at bounding box center [252, 155] width 134 height 86
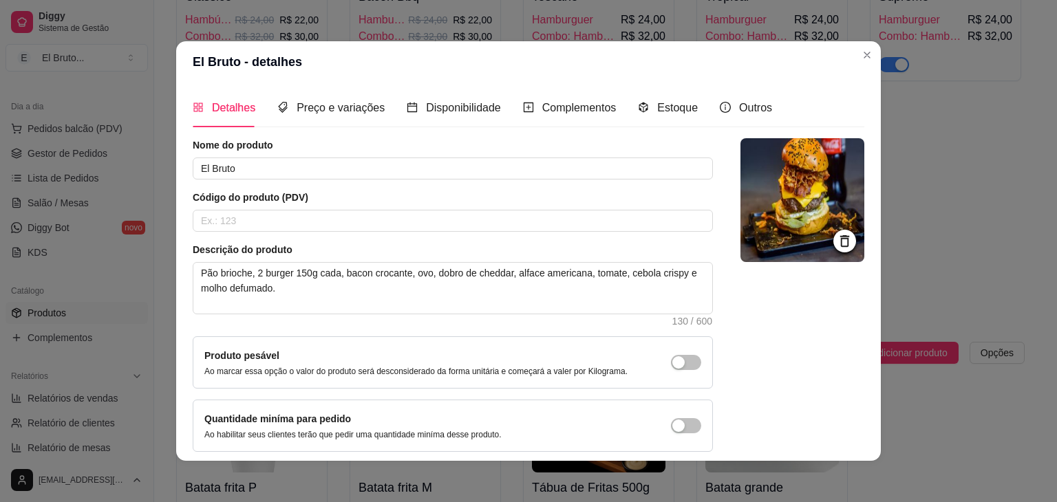
click at [837, 237] on icon at bounding box center [845, 241] width 16 height 16
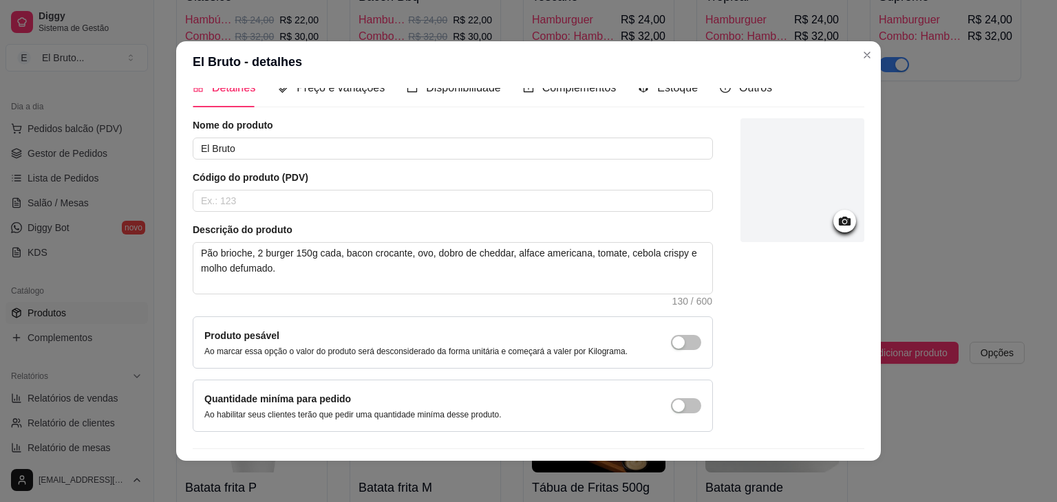
scroll to position [56, 0]
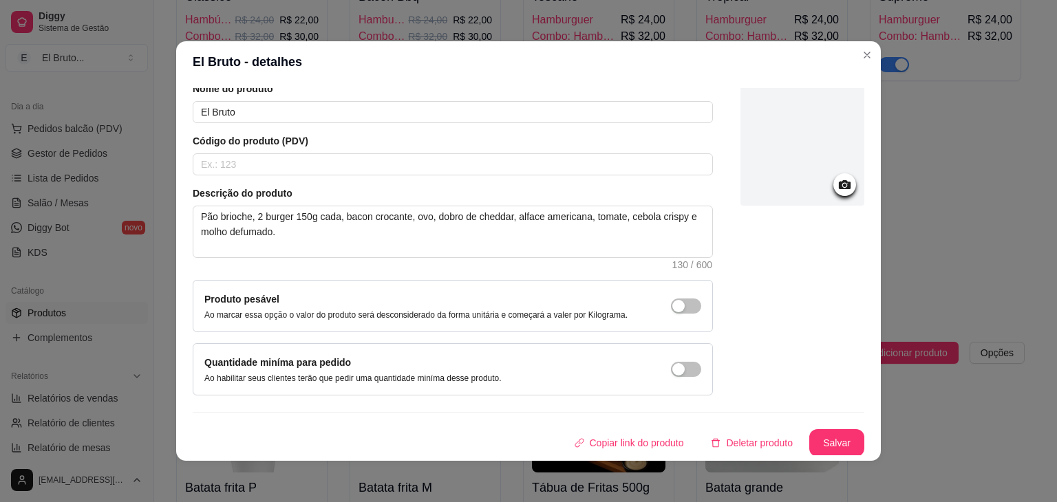
click at [792, 155] on div at bounding box center [803, 144] width 124 height 124
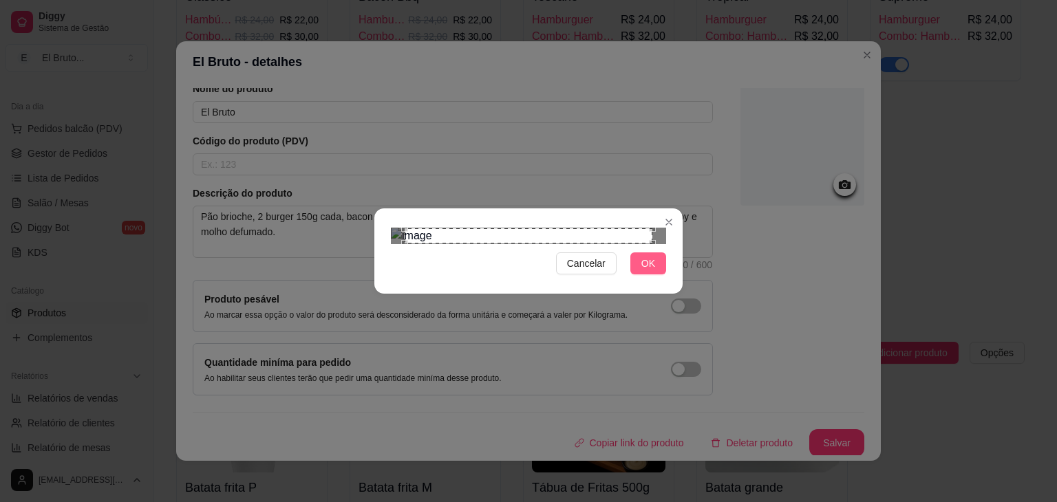
click at [647, 271] on span "OK" at bounding box center [648, 263] width 14 height 15
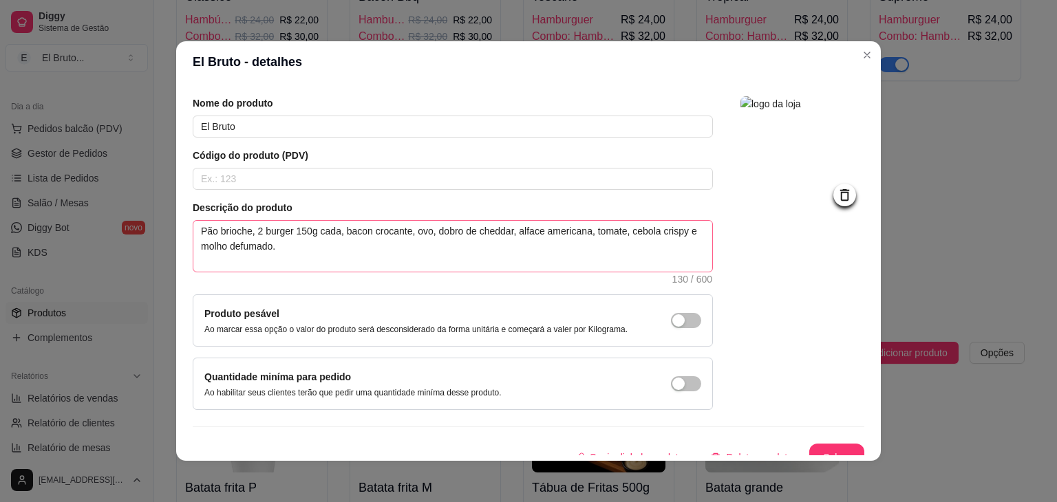
scroll to position [0, 0]
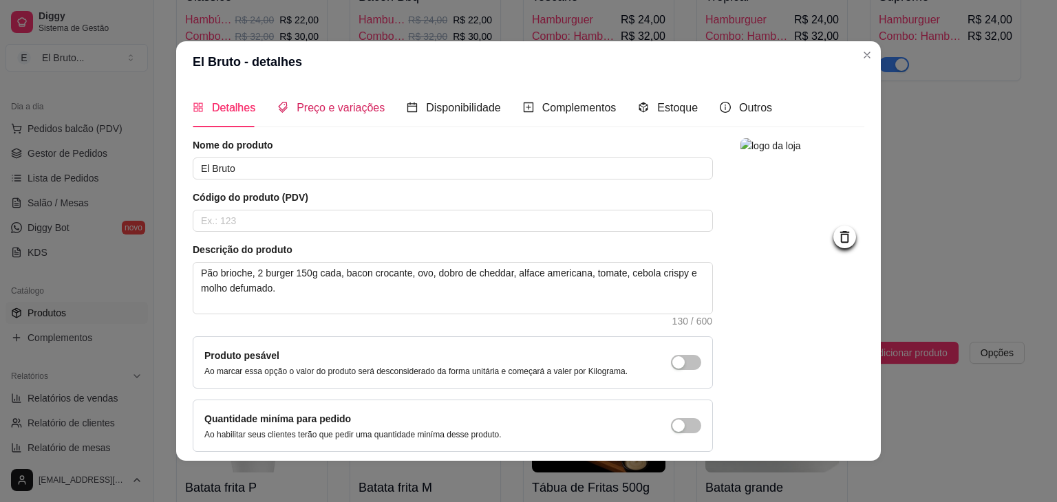
click at [339, 107] on span "Preço e variações" at bounding box center [341, 108] width 88 height 12
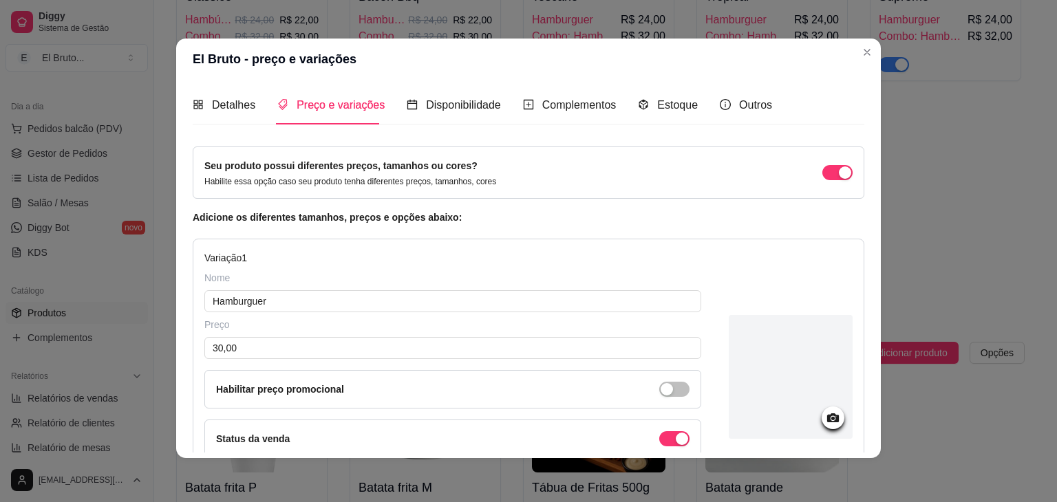
scroll to position [69, 0]
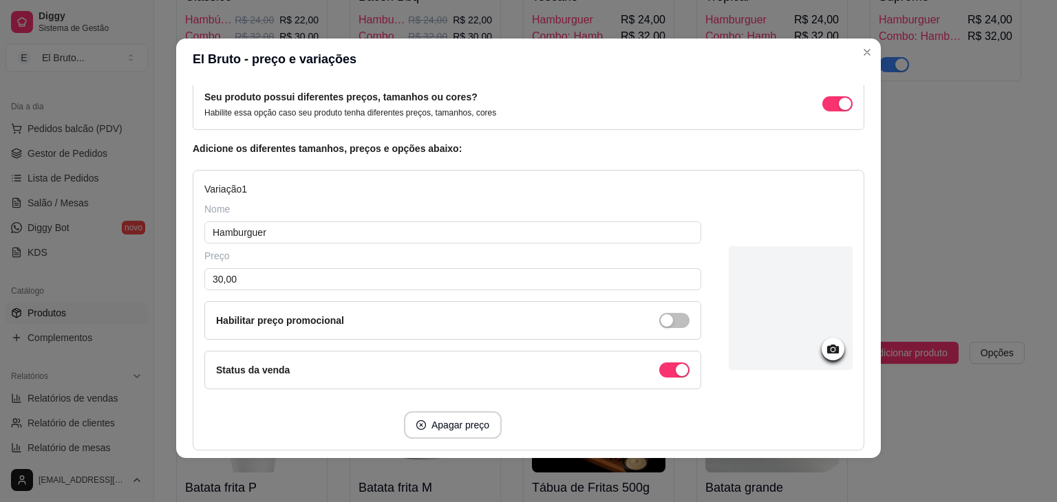
click at [825, 351] on icon at bounding box center [833, 349] width 16 height 16
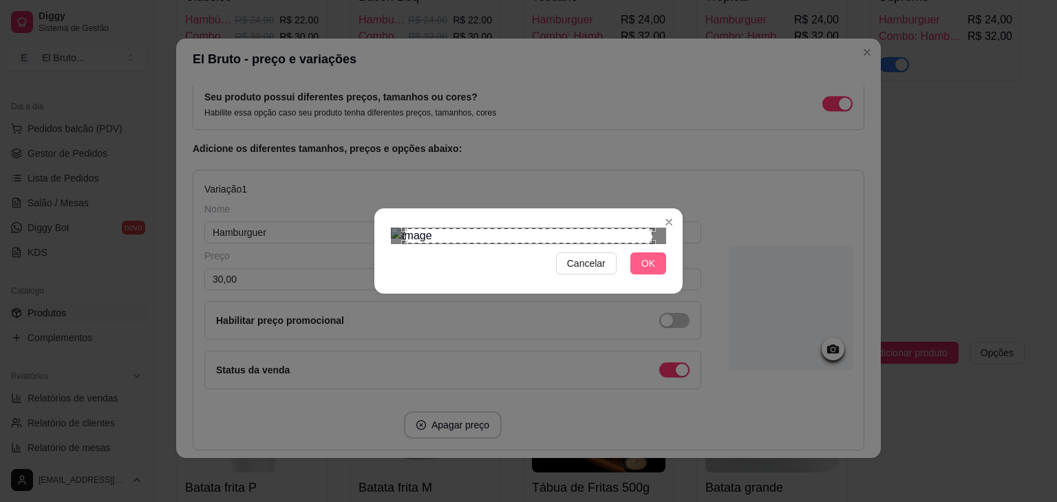
click at [644, 275] on button "OK" at bounding box center [648, 264] width 36 height 22
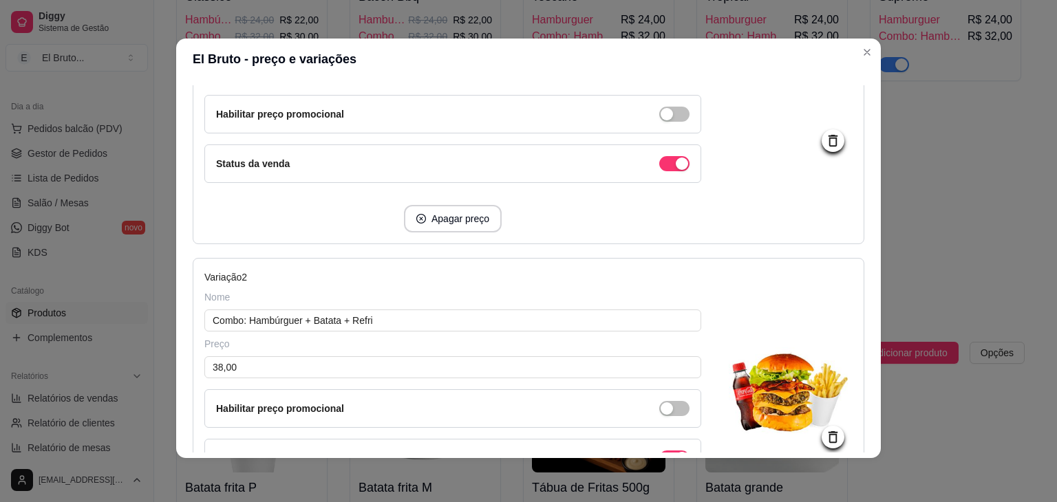
scroll to position [344, 0]
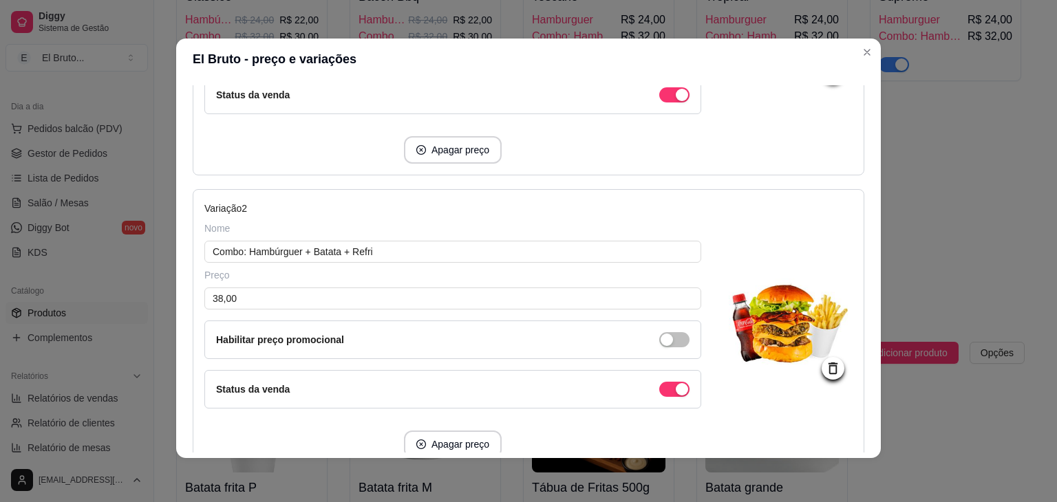
click at [825, 368] on icon at bounding box center [833, 369] width 16 height 16
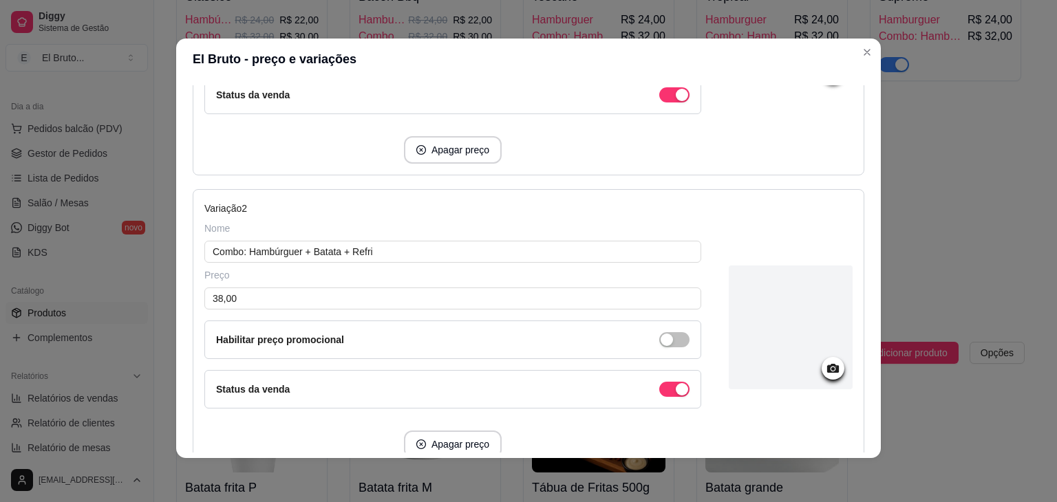
click at [755, 301] on div at bounding box center [791, 328] width 124 height 124
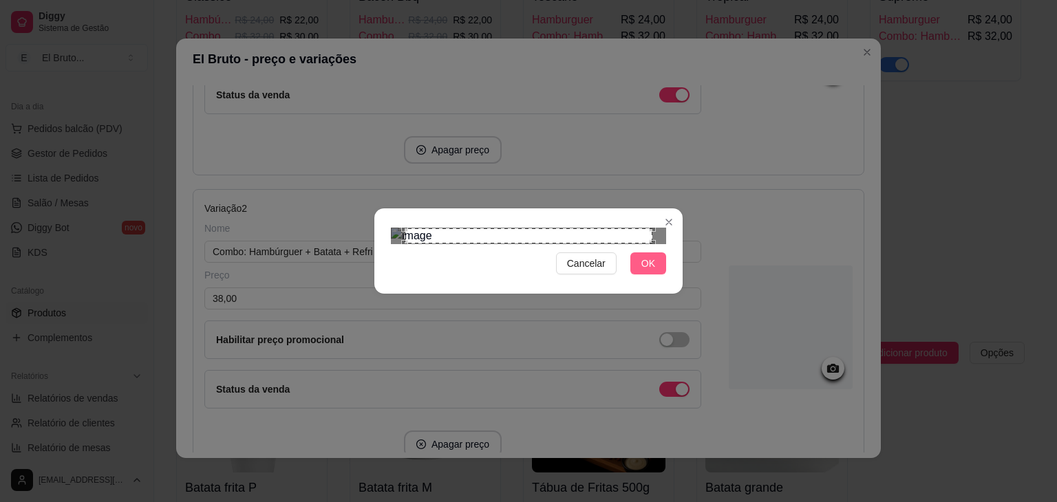
click at [657, 275] on button "OK" at bounding box center [648, 264] width 36 height 22
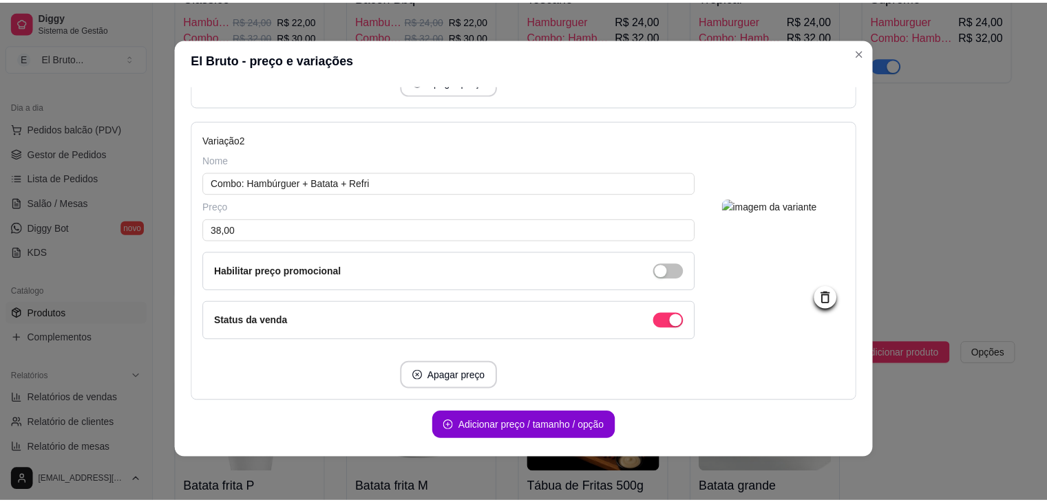
scroll to position [458, 0]
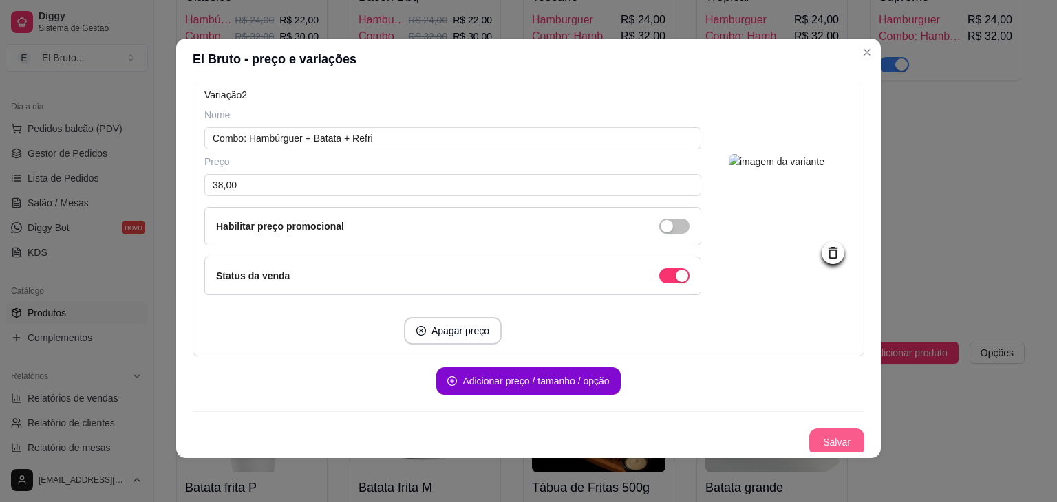
click at [817, 432] on button "Salvar" at bounding box center [836, 443] width 55 height 28
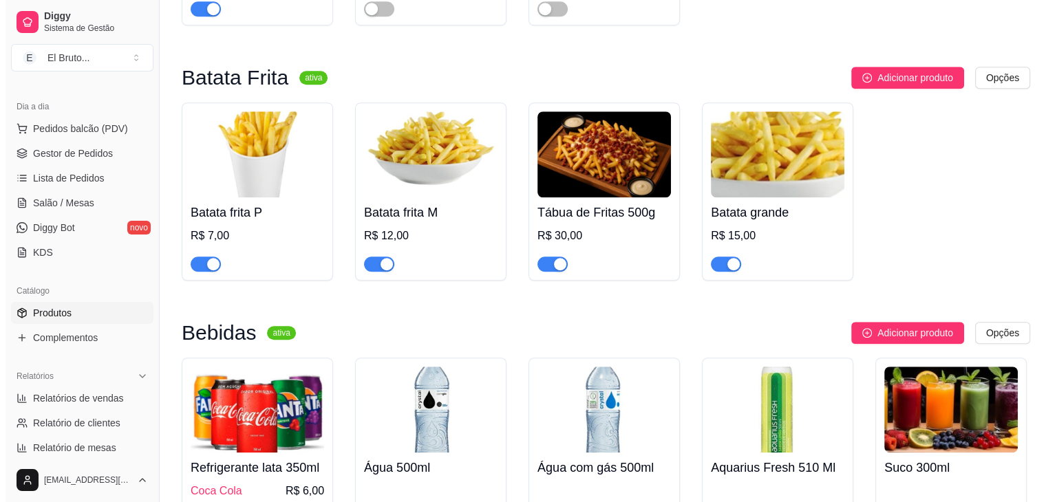
scroll to position [845, 0]
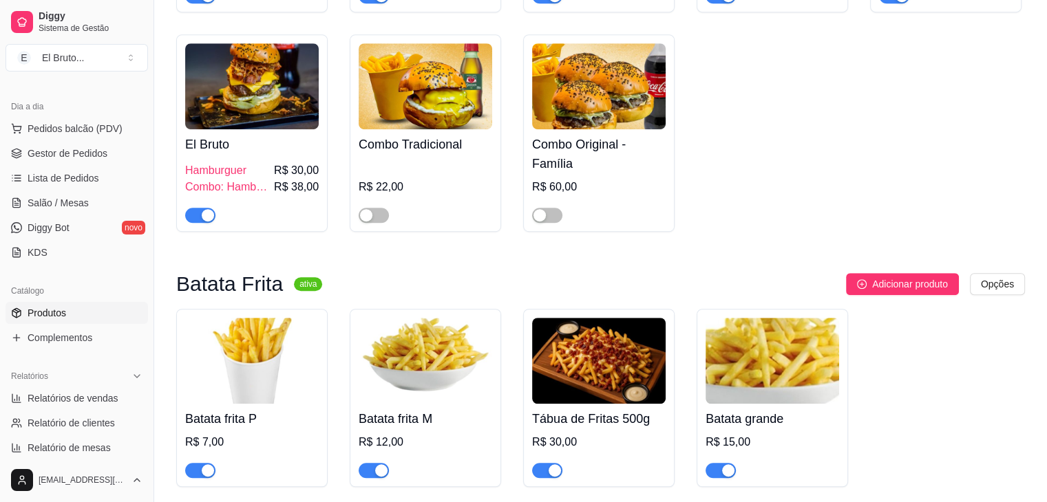
click at [264, 82] on img at bounding box center [252, 86] width 134 height 86
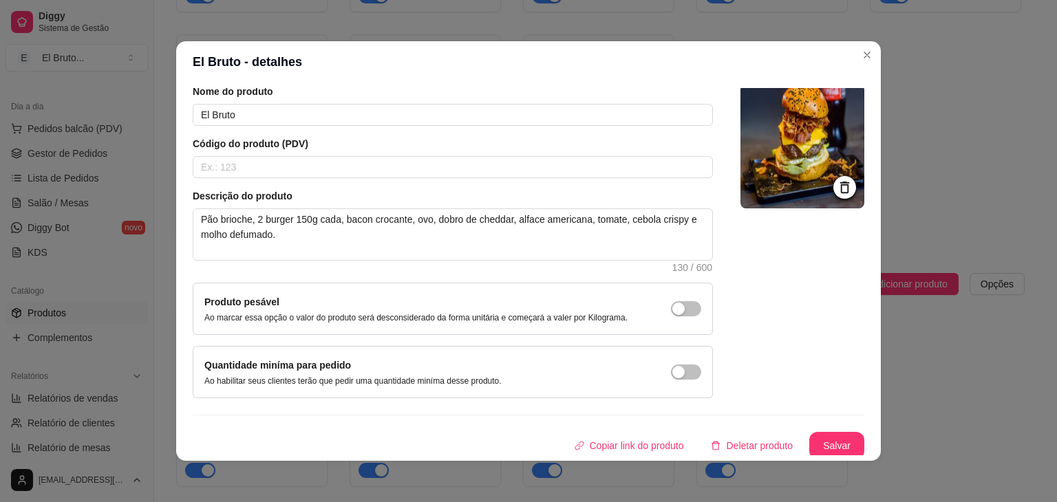
scroll to position [56, 0]
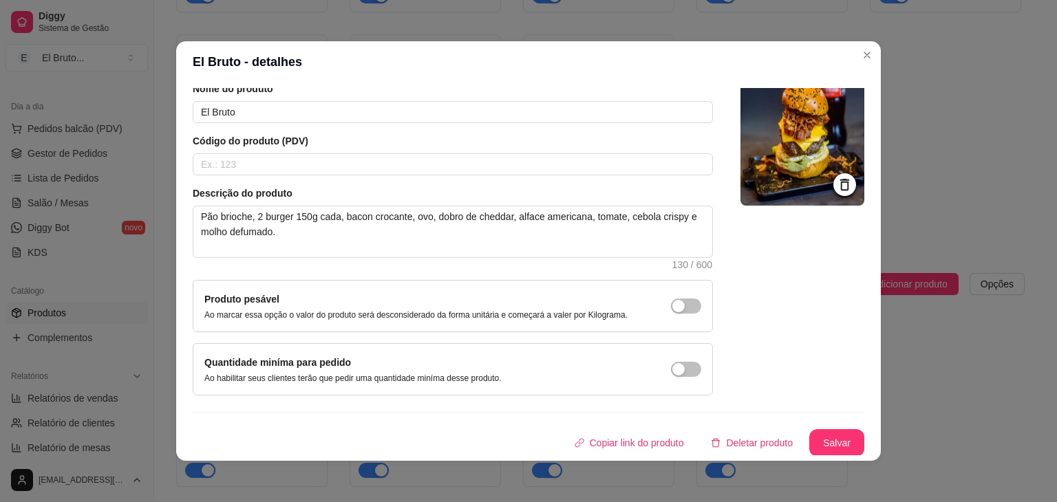
click at [840, 179] on icon at bounding box center [844, 185] width 9 height 12
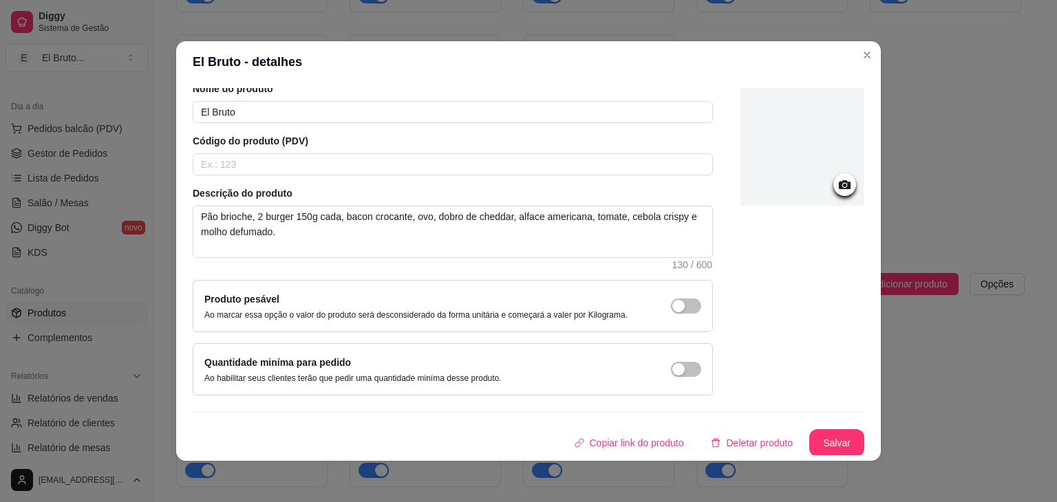
click at [808, 154] on div at bounding box center [803, 144] width 124 height 124
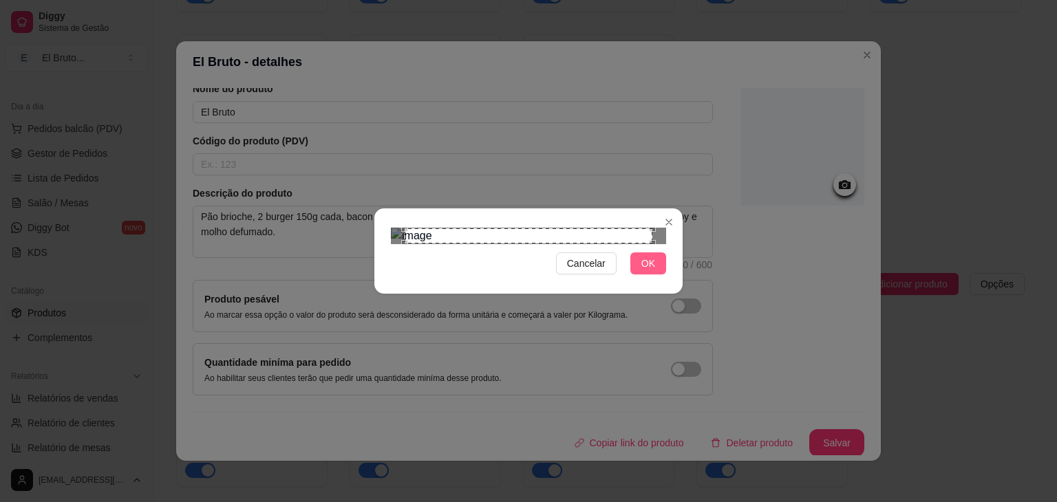
click at [653, 271] on span "OK" at bounding box center [648, 263] width 14 height 15
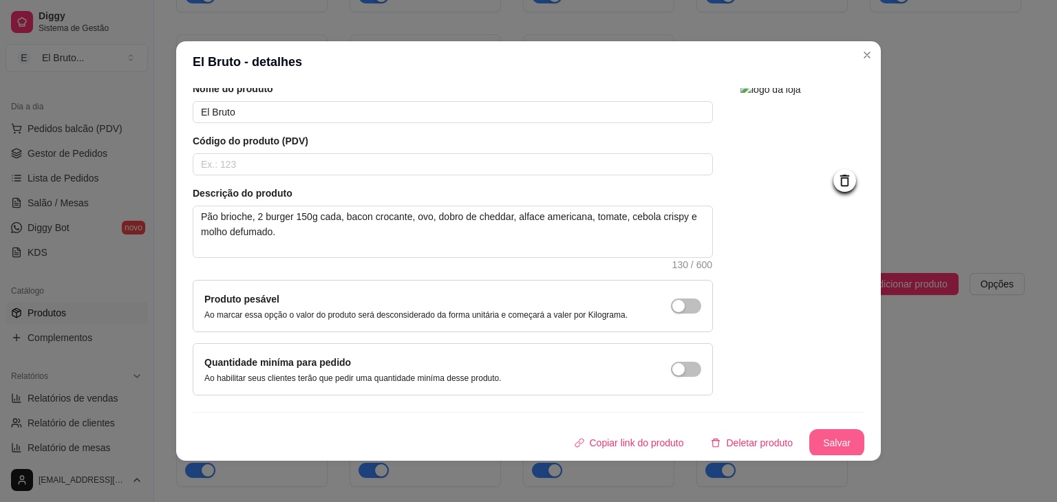
click at [831, 445] on button "Salvar" at bounding box center [836, 443] width 55 height 28
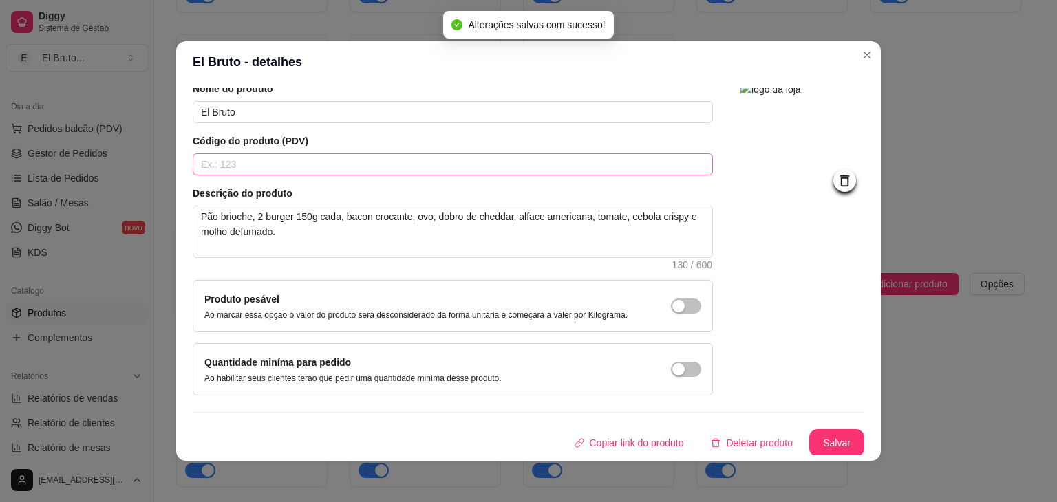
scroll to position [0, 0]
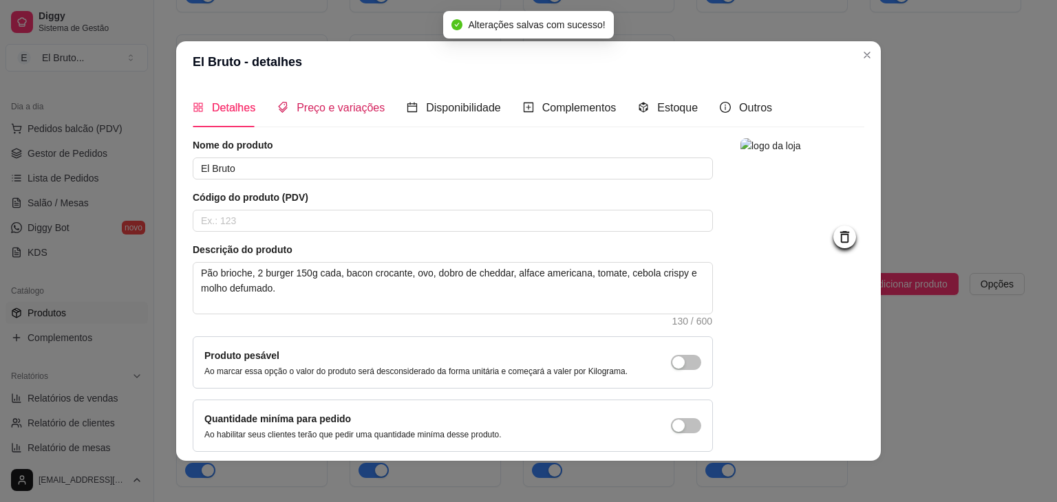
click at [319, 115] on div "Preço e variações" at bounding box center [330, 107] width 107 height 17
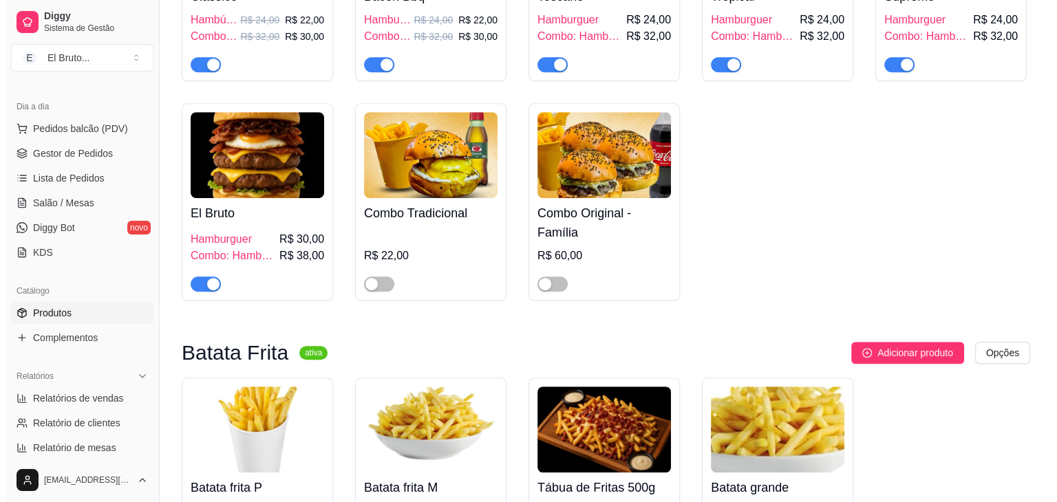
scroll to position [638, 0]
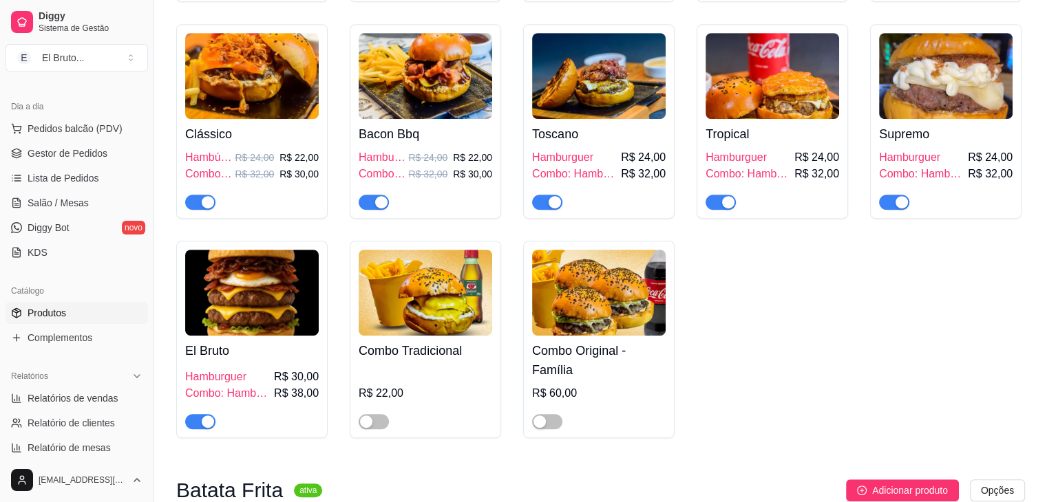
click at [446, 264] on img at bounding box center [426, 293] width 134 height 86
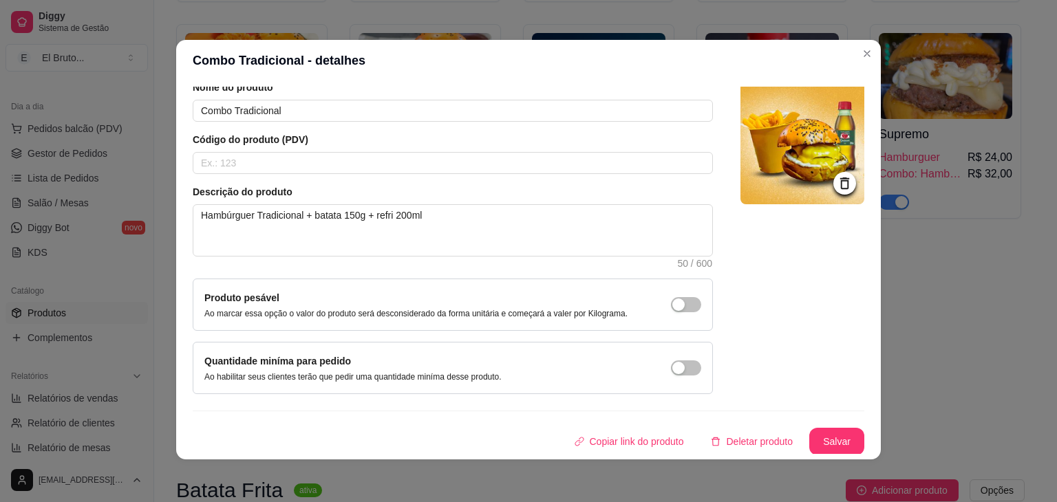
scroll to position [3, 0]
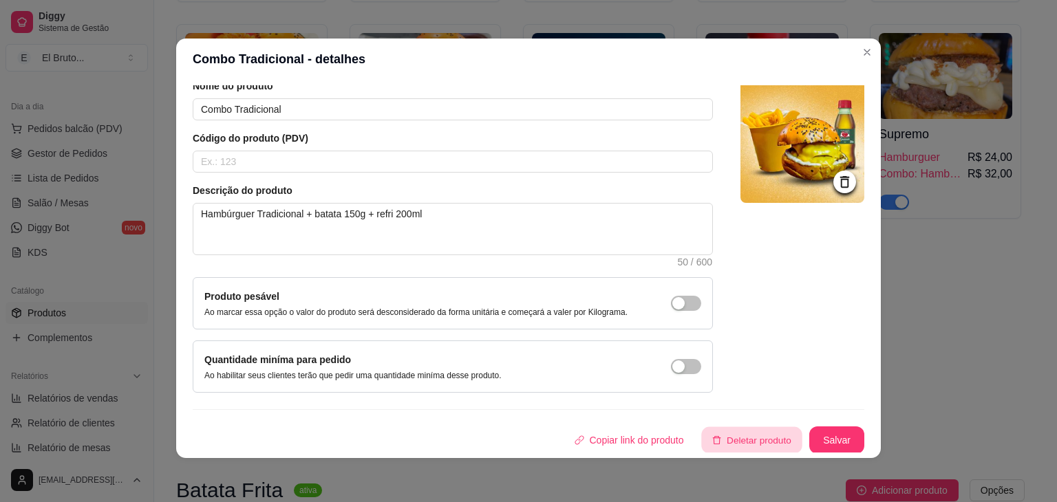
click at [723, 441] on button "Deletar produto" at bounding box center [752, 440] width 100 height 27
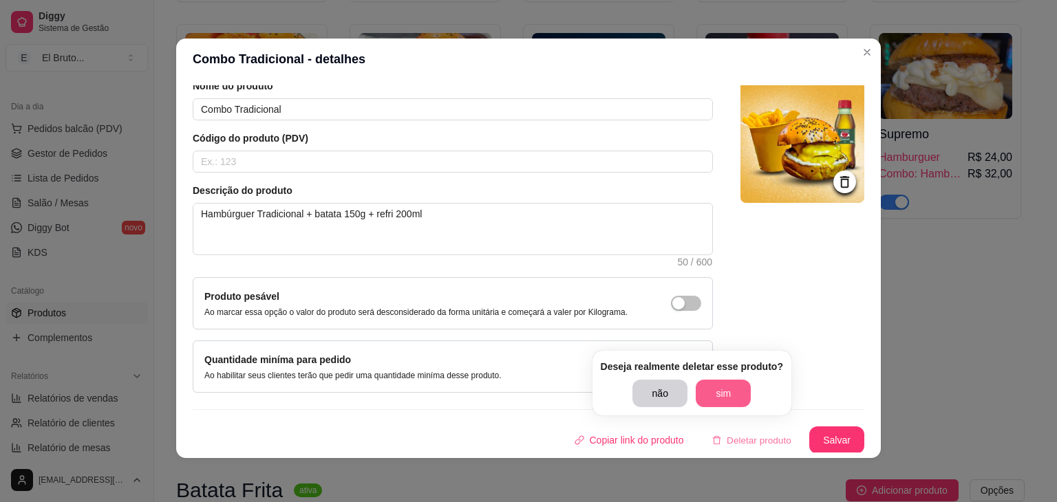
click at [734, 393] on button "sim" at bounding box center [723, 394] width 55 height 28
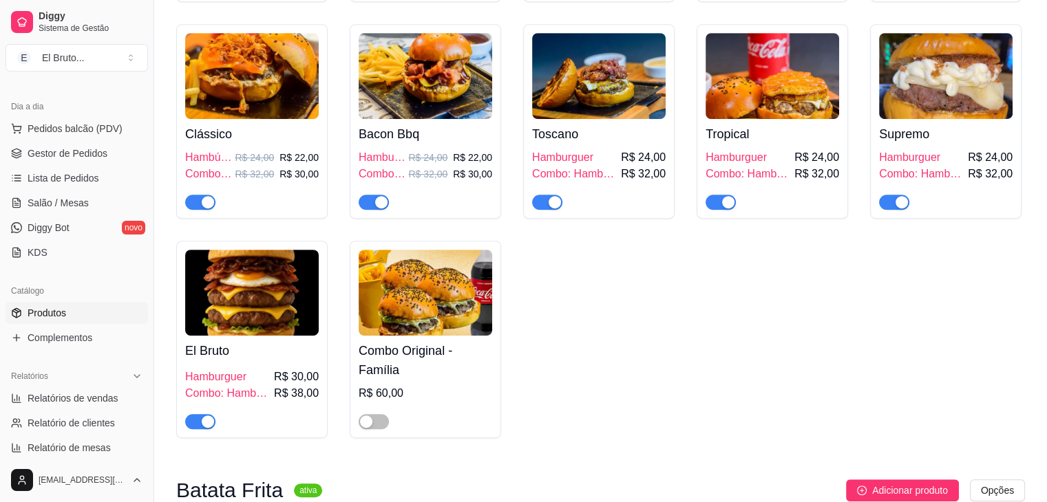
click at [473, 311] on img at bounding box center [426, 293] width 134 height 86
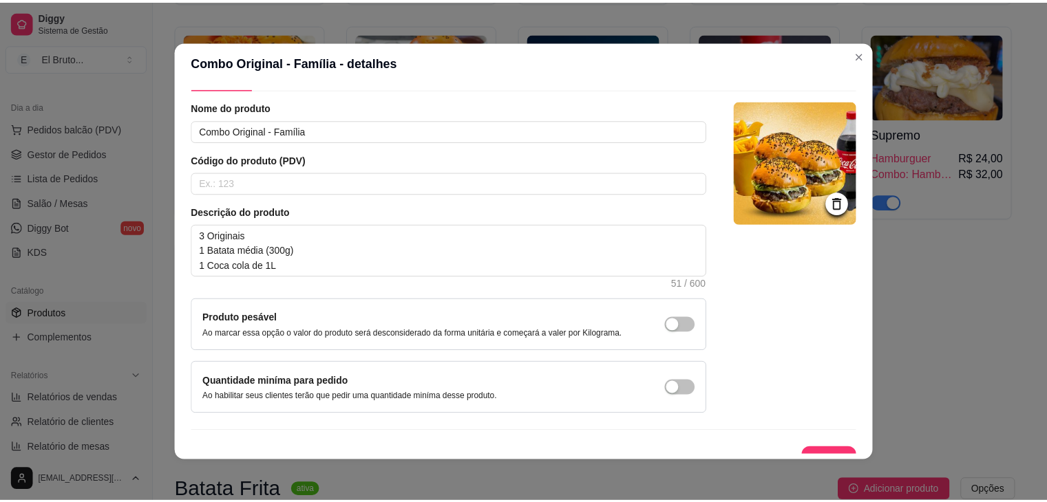
scroll to position [56, 0]
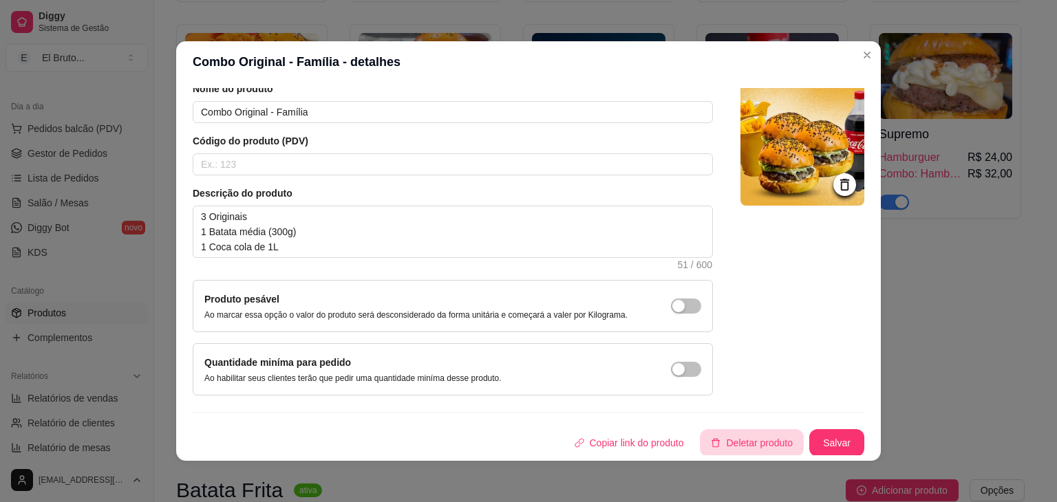
click at [736, 446] on button "Deletar produto" at bounding box center [752, 443] width 104 height 28
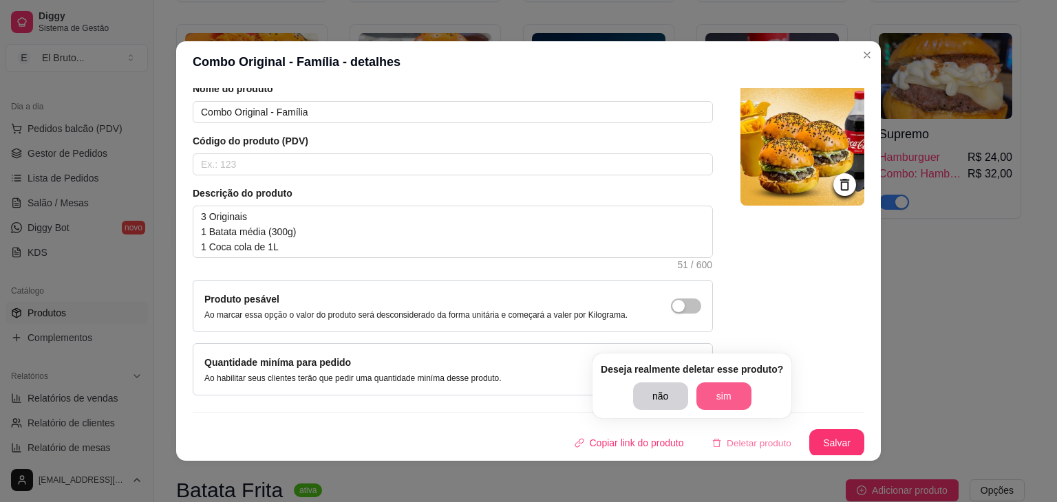
click at [723, 387] on button "sim" at bounding box center [724, 397] width 55 height 28
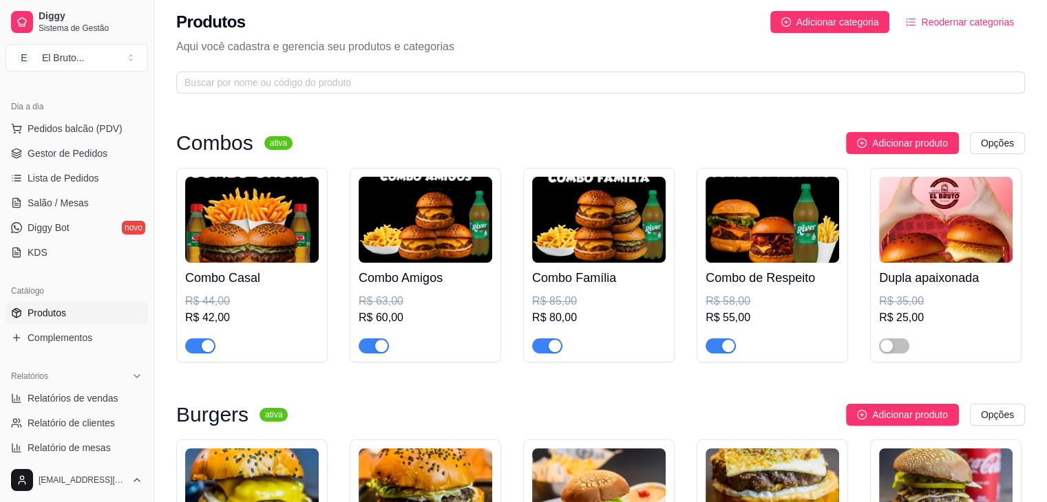
scroll to position [0, 0]
